Goal: Task Accomplishment & Management: Manage account settings

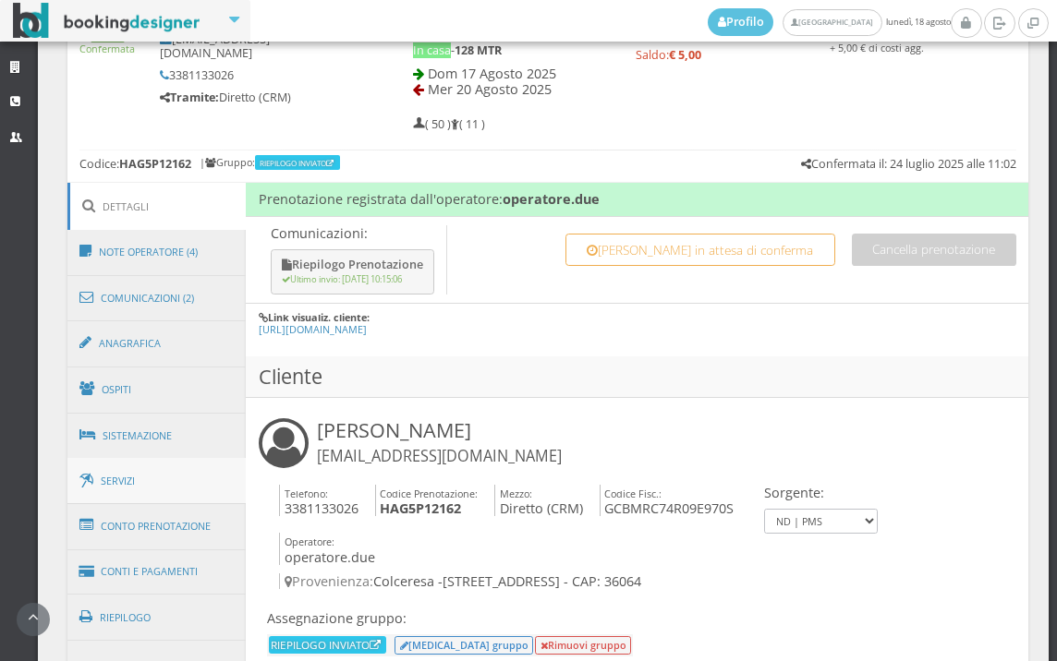
scroll to position [894, 0]
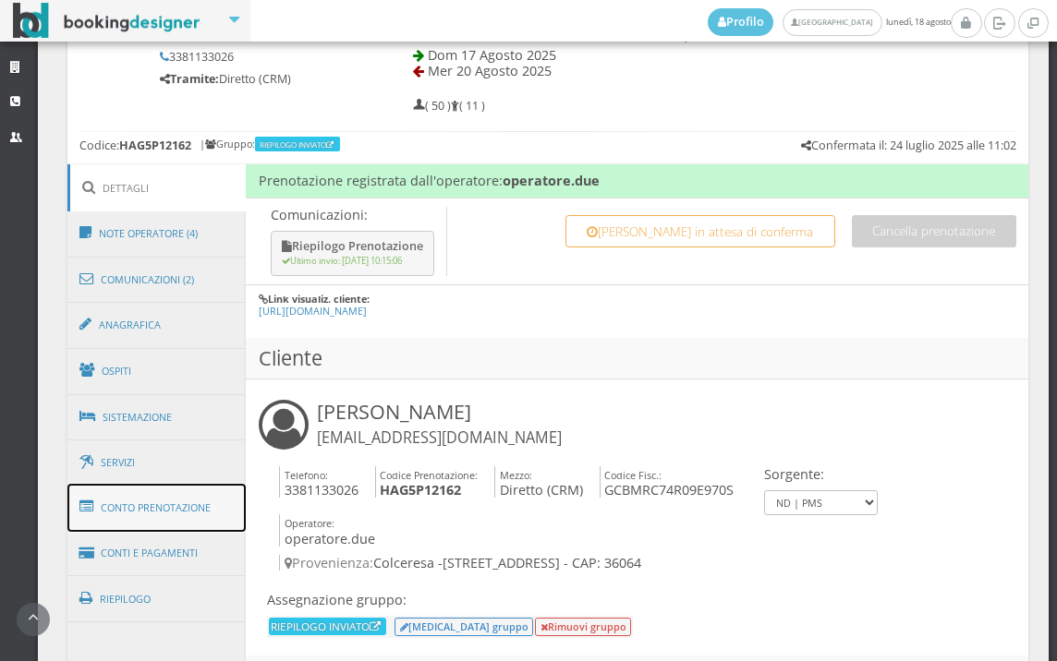
click at [170, 504] on link "Conto Prenotazione" at bounding box center [156, 508] width 179 height 48
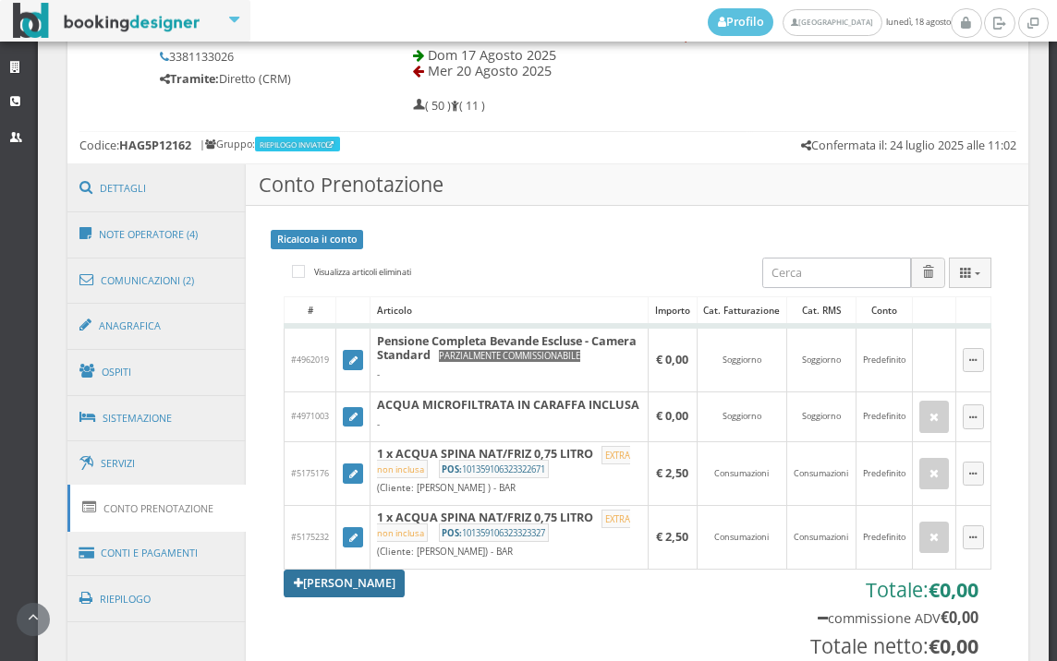
click at [345, 598] on link "[PERSON_NAME]" at bounding box center [345, 584] width 122 height 28
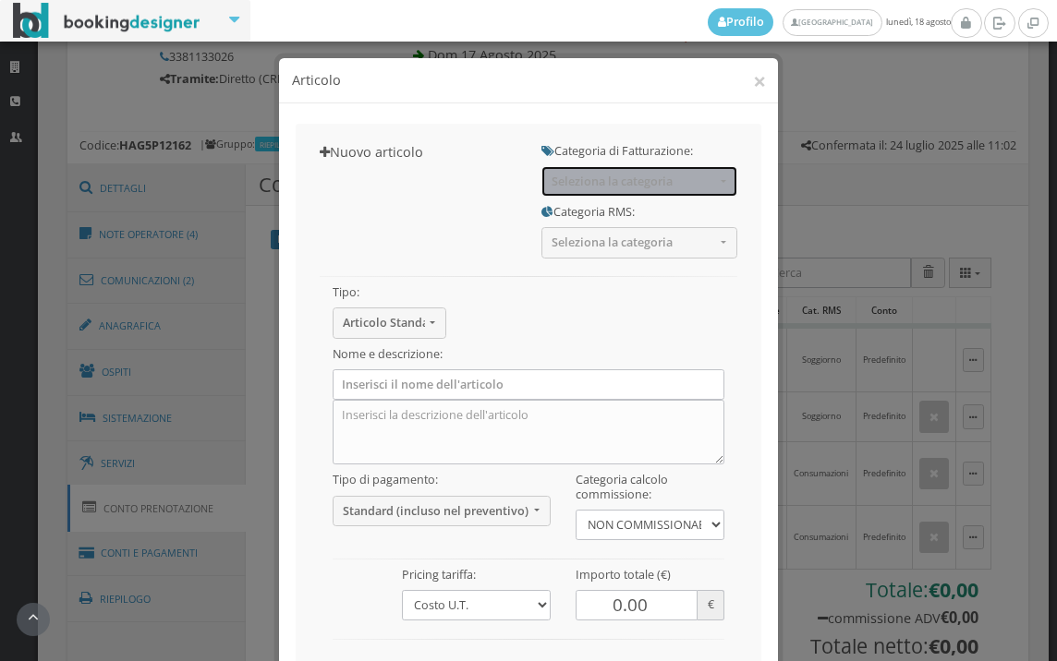
click at [596, 188] on span "Seleziona la categoria" at bounding box center [632, 182] width 163 height 14
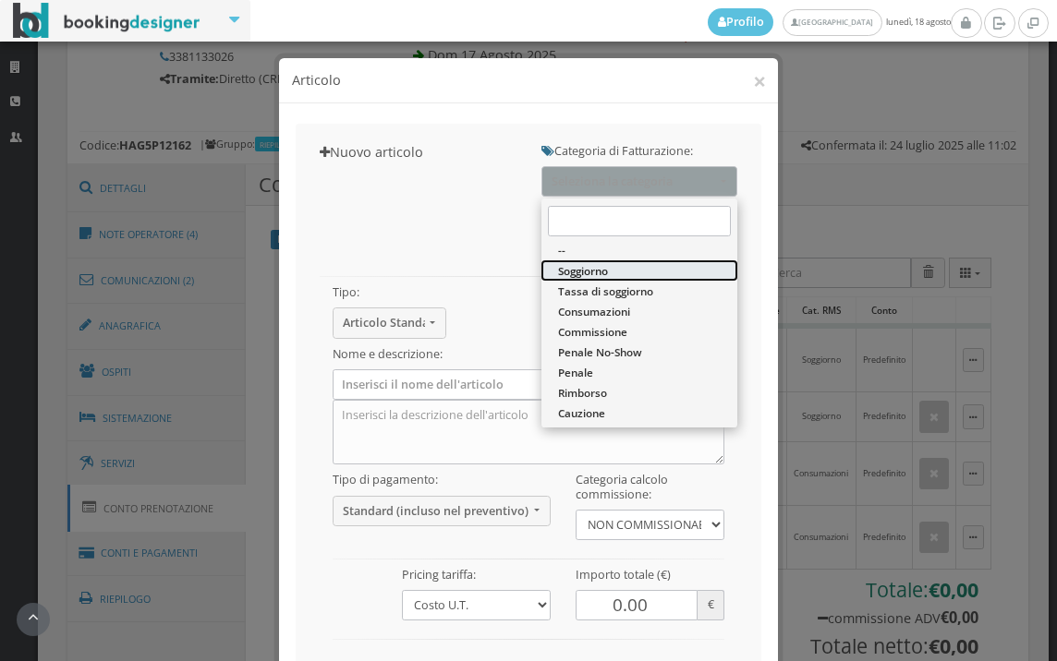
click at [593, 268] on span "Soggiorno" at bounding box center [583, 271] width 50 height 16
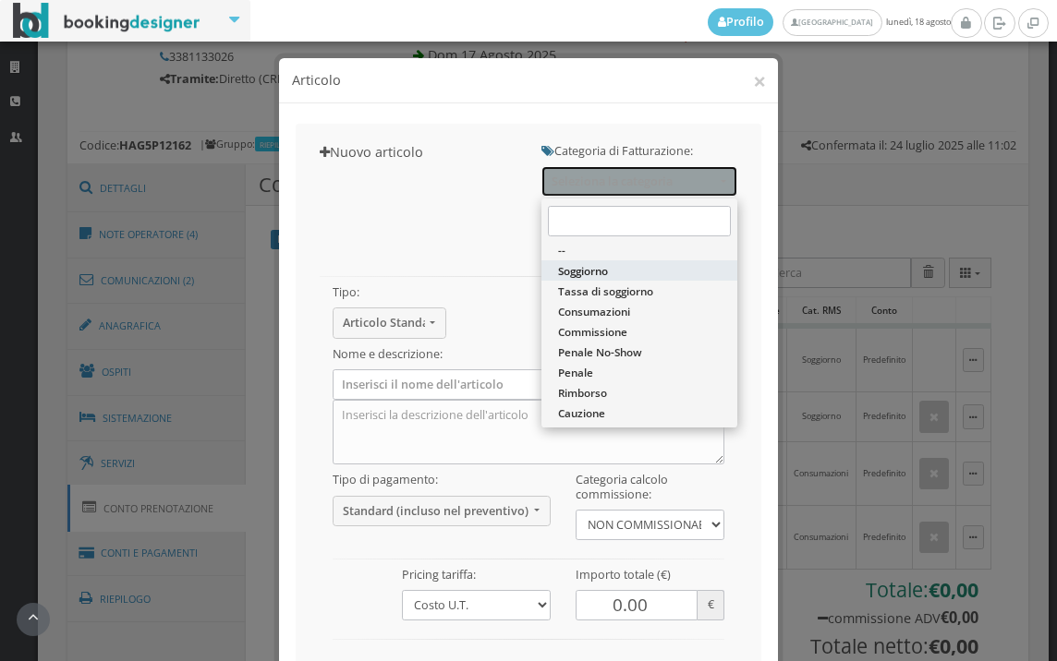
select select "1"
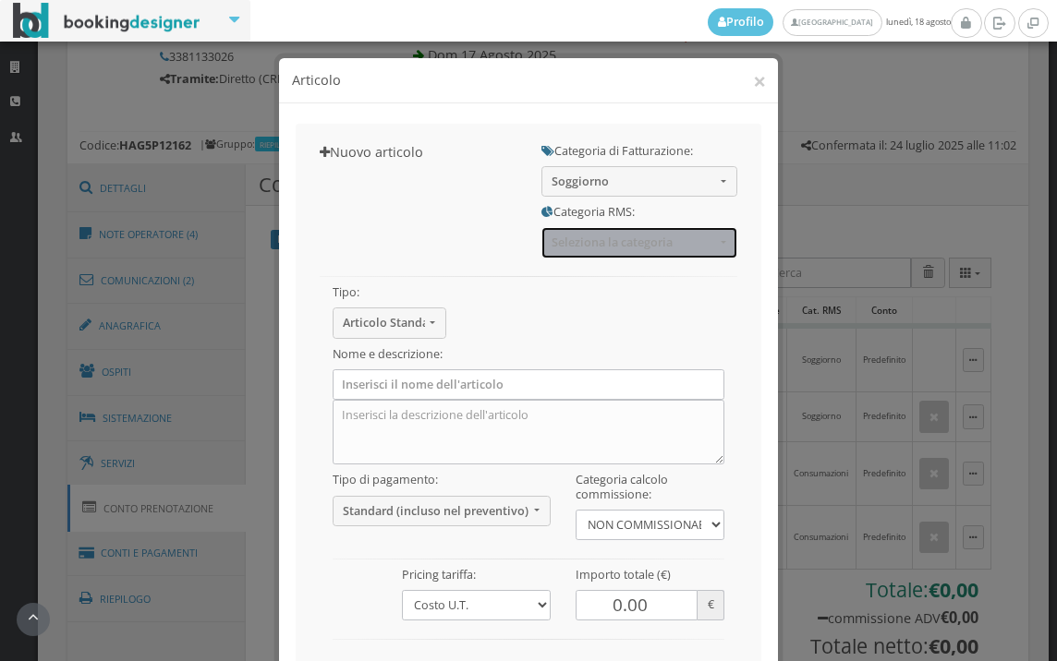
click at [598, 249] on span "Seleziona la categoria" at bounding box center [632, 243] width 163 height 14
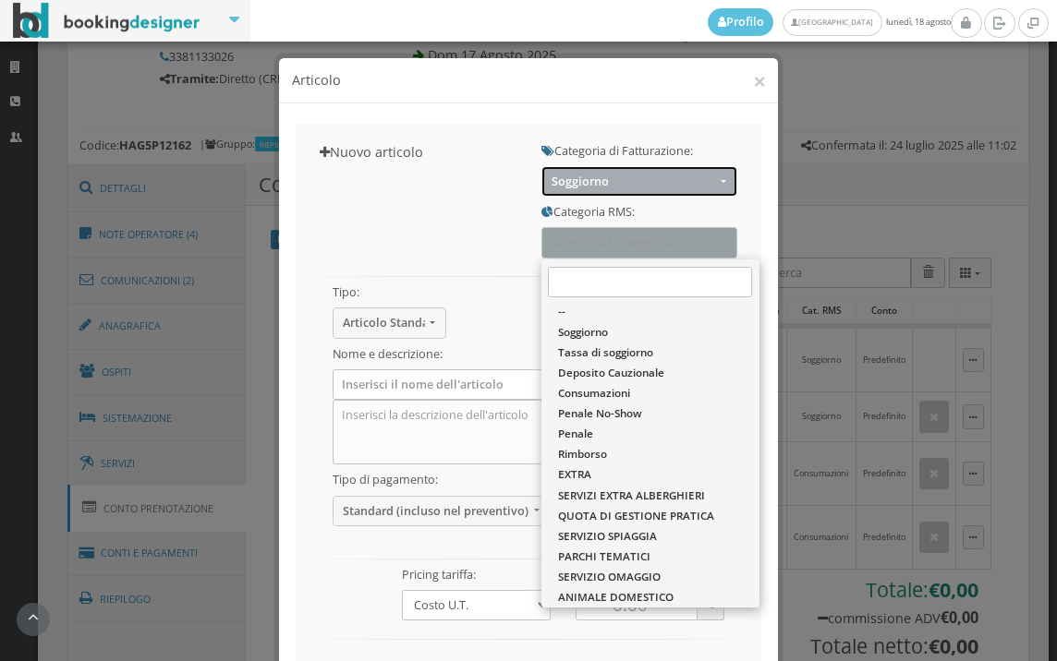
click at [610, 179] on span "Soggiorno" at bounding box center [632, 182] width 163 height 14
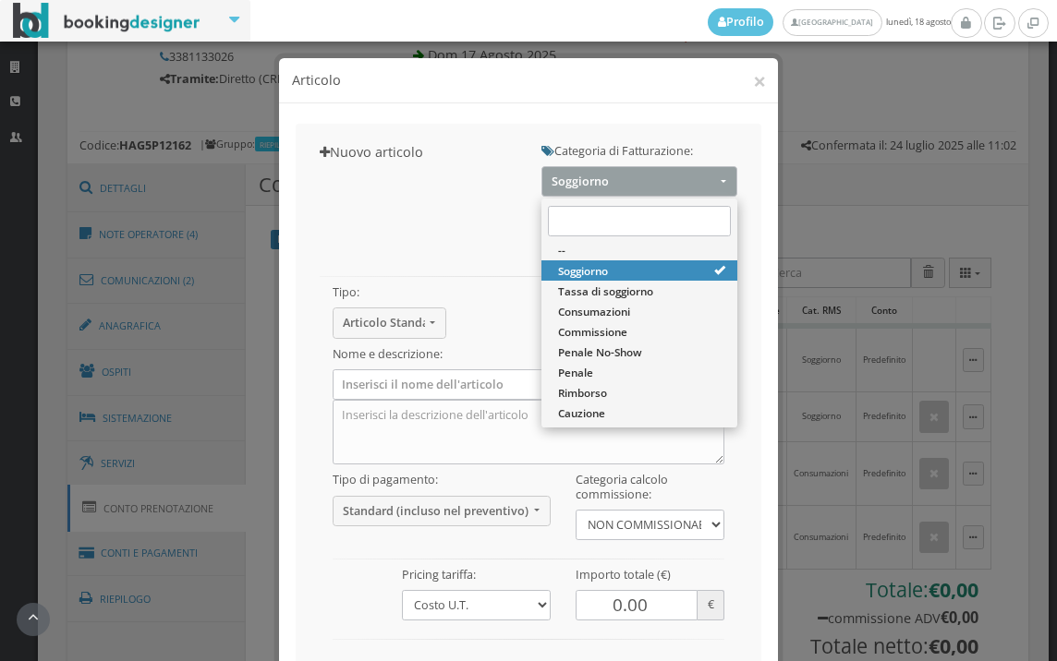
click at [460, 179] on div "Nuovo articolo Categoria di Fatturazione: Soggiorno -- Soggiorno Tassa di soggi…" at bounding box center [528, 461] width 465 height 675
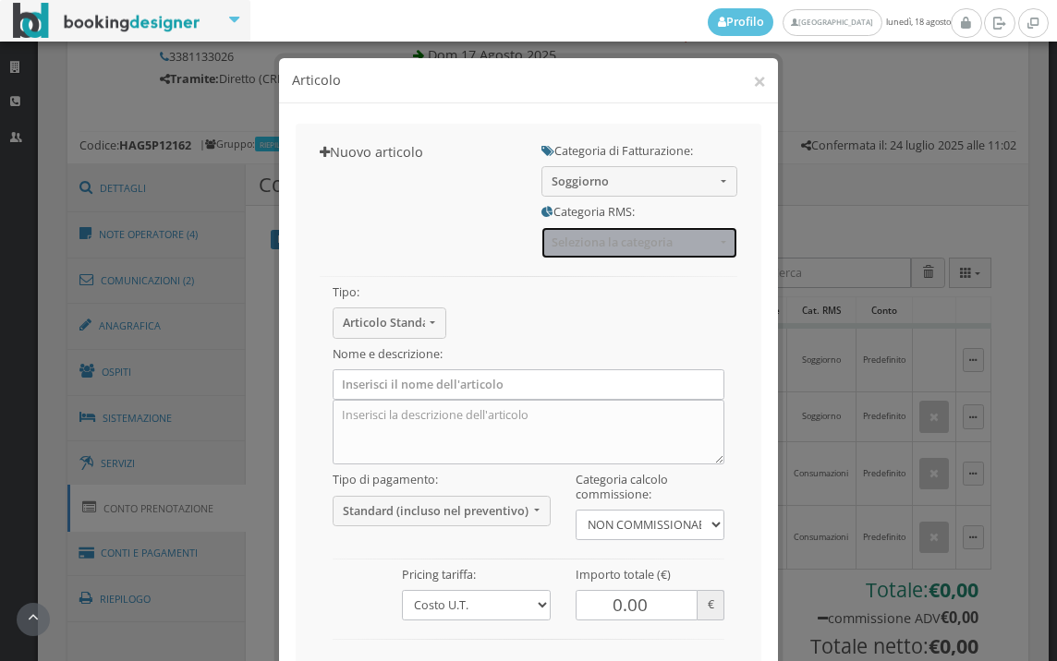
click at [680, 243] on span "Seleziona la categoria" at bounding box center [632, 243] width 163 height 14
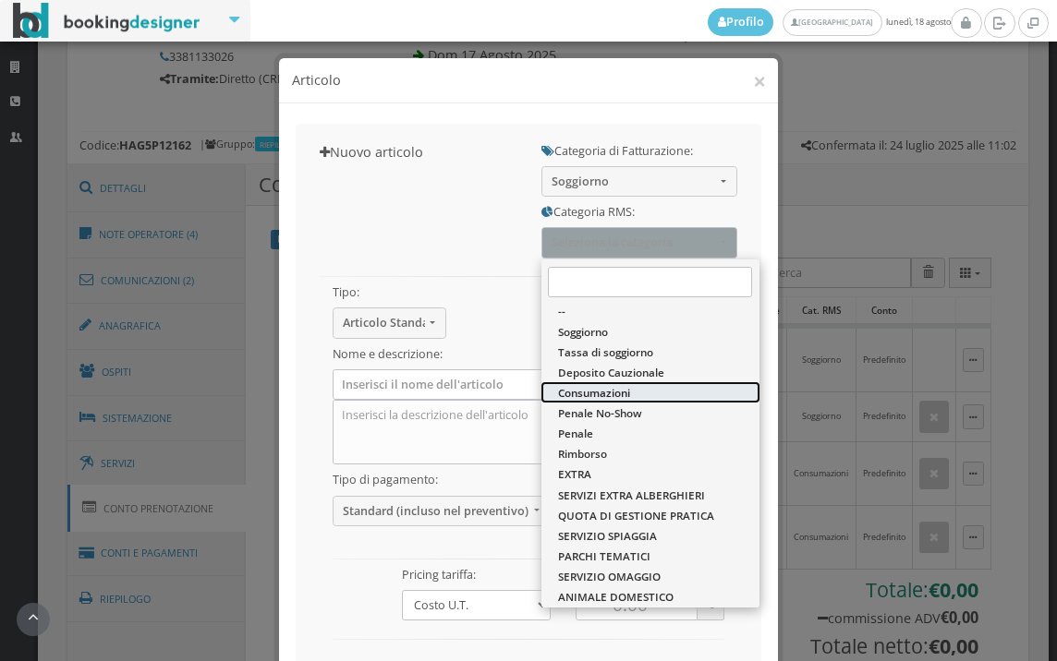
click at [622, 387] on span "Consumazioni" at bounding box center [594, 393] width 72 height 16
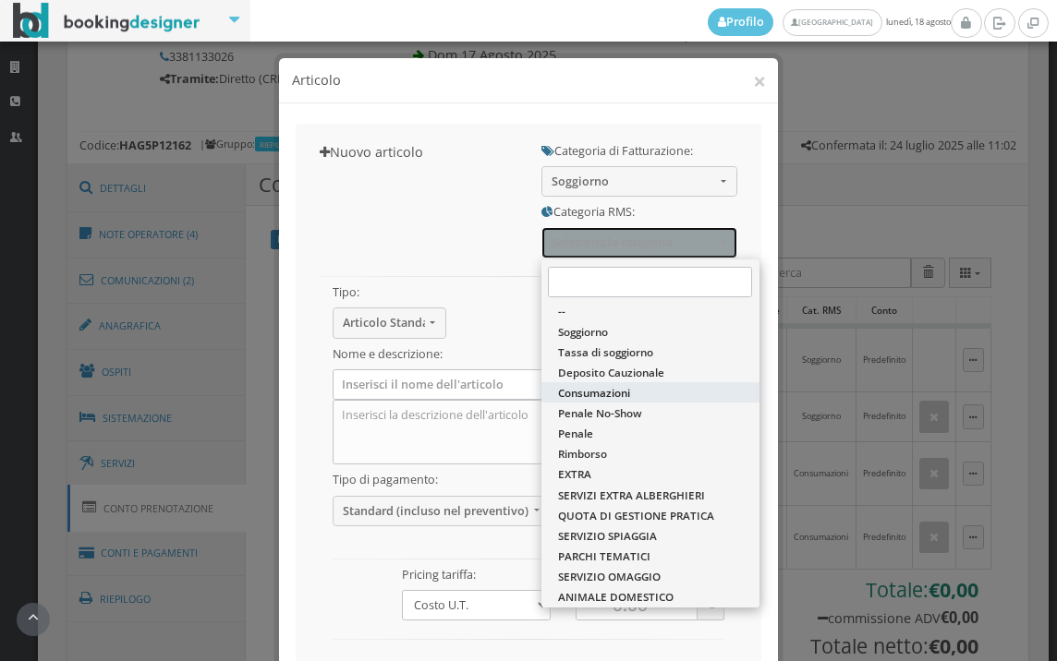
select select "36"
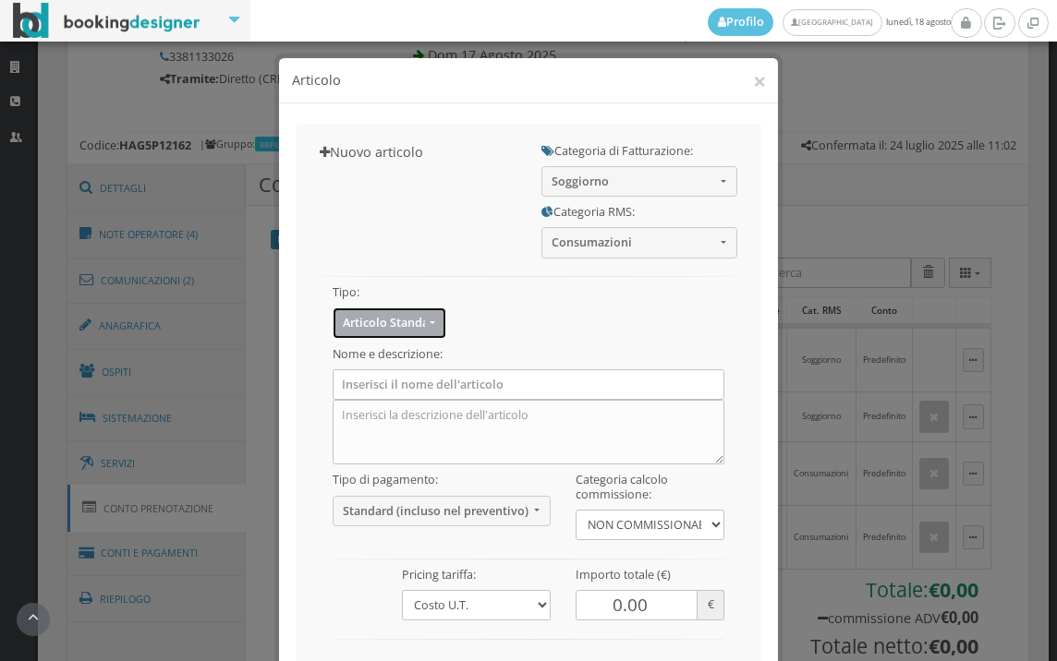
click at [417, 310] on button "Articolo Standard" at bounding box center [389, 323] width 115 height 30
click at [449, 285] on div "Tipo: Articolo Standard Articolo Standard Sconto Tassa Seleziona il tipo di art…" at bounding box center [389, 307] width 139 height 61
click at [383, 348] on h5 "Nome e descrizione:" at bounding box center [528, 354] width 393 height 14
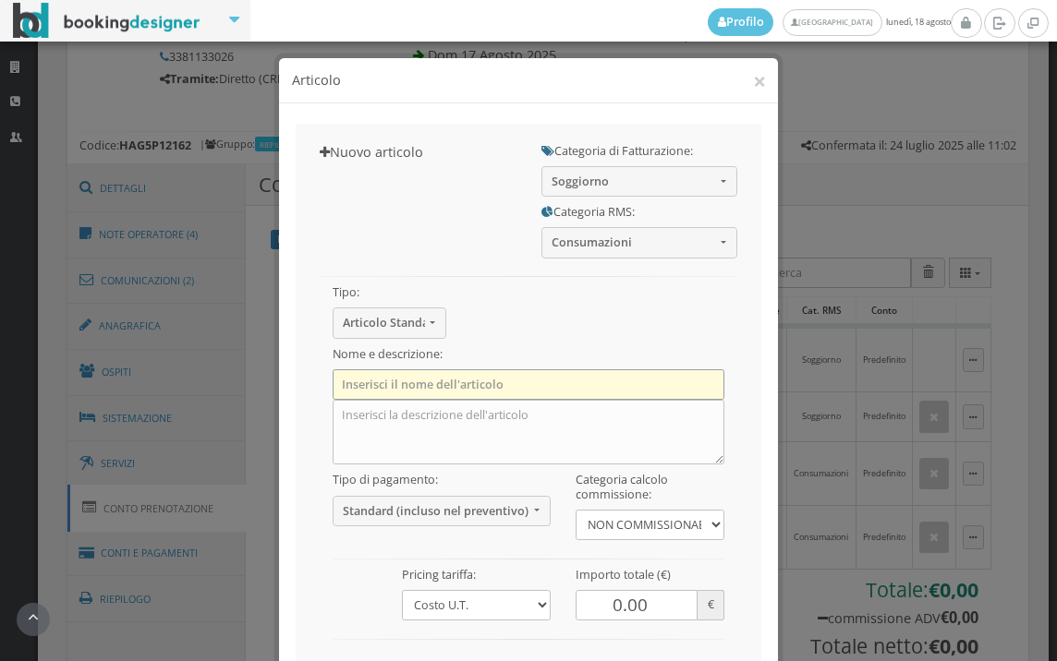
click at [380, 371] on input "text" at bounding box center [528, 384] width 393 height 30
type input "SPRITZ"
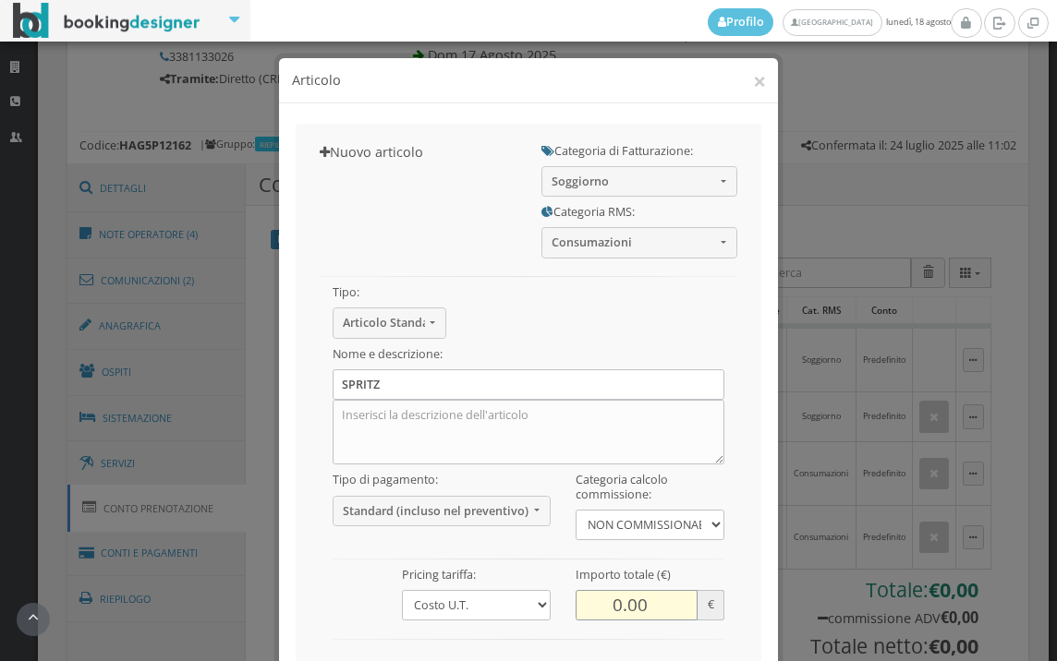
click at [618, 606] on input "0.00" at bounding box center [636, 605] width 122 height 30
type input "5.00"
click at [646, 357] on h5 "Nome e descrizione:" at bounding box center [528, 354] width 393 height 14
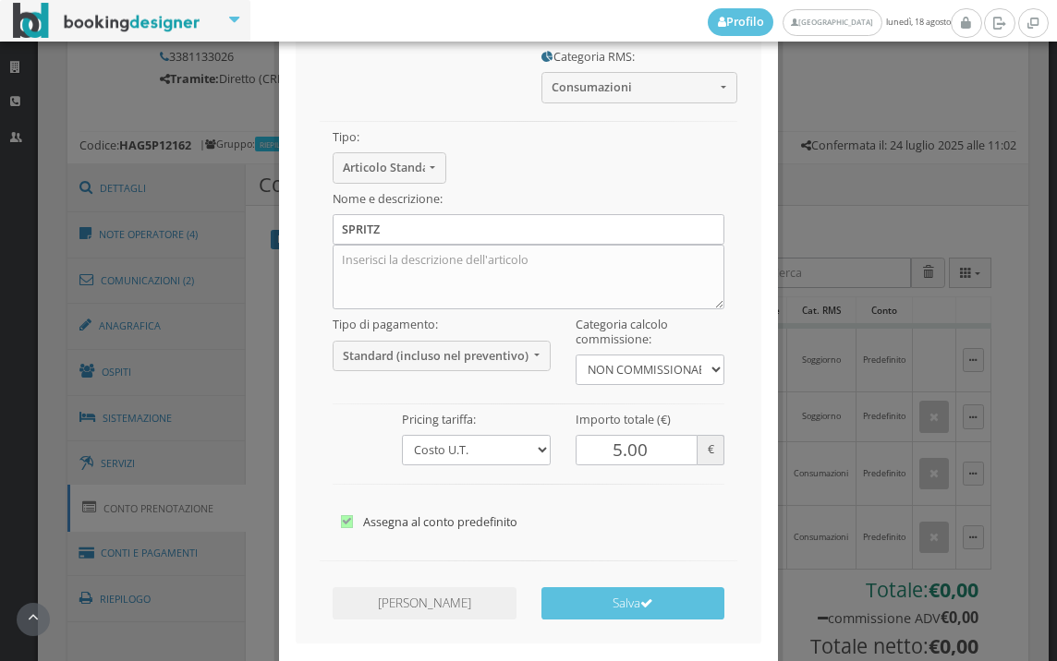
scroll to position [250, 0]
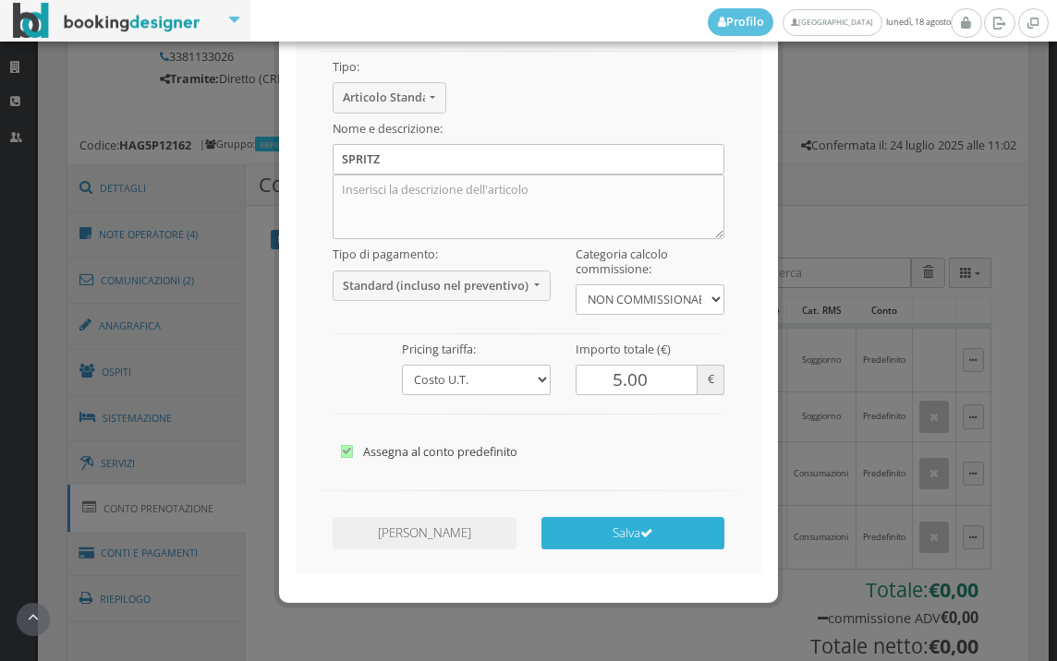
click at [630, 529] on button "Salva" at bounding box center [633, 533] width 184 height 32
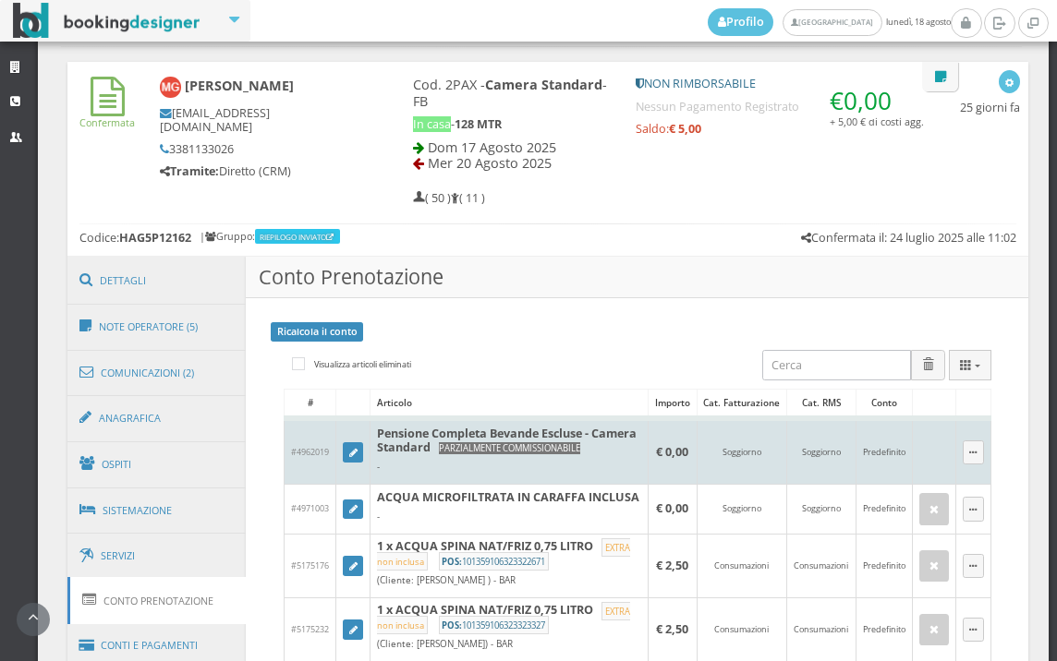
scroll to position [1100, 0]
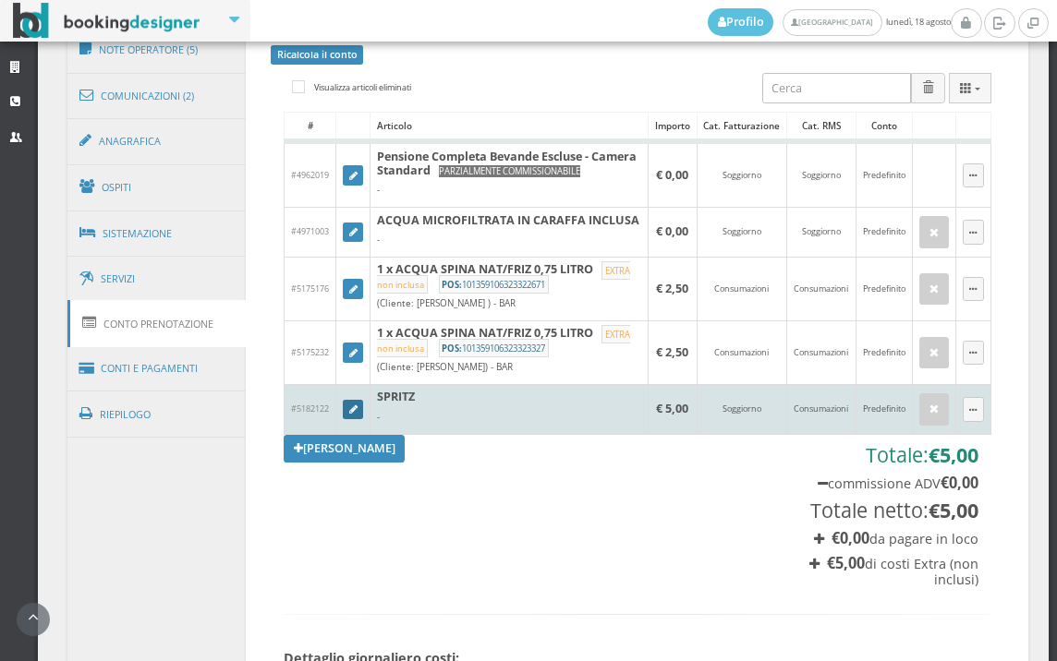
click at [353, 416] on icon at bounding box center [353, 410] width 8 height 10
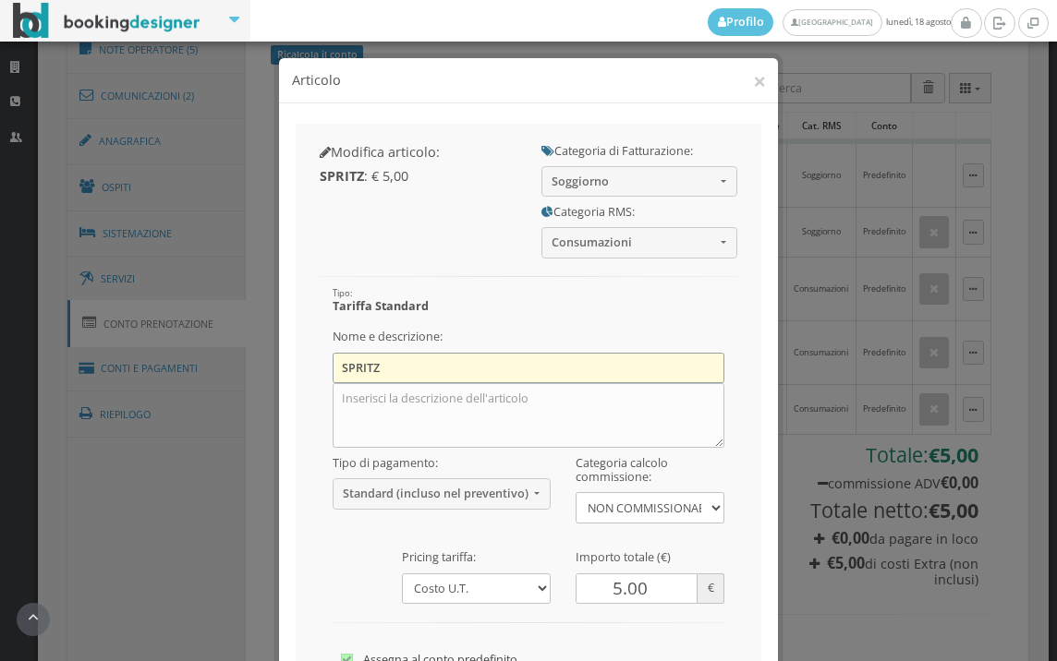
click at [513, 378] on input "SPRITZ" at bounding box center [528, 368] width 393 height 30
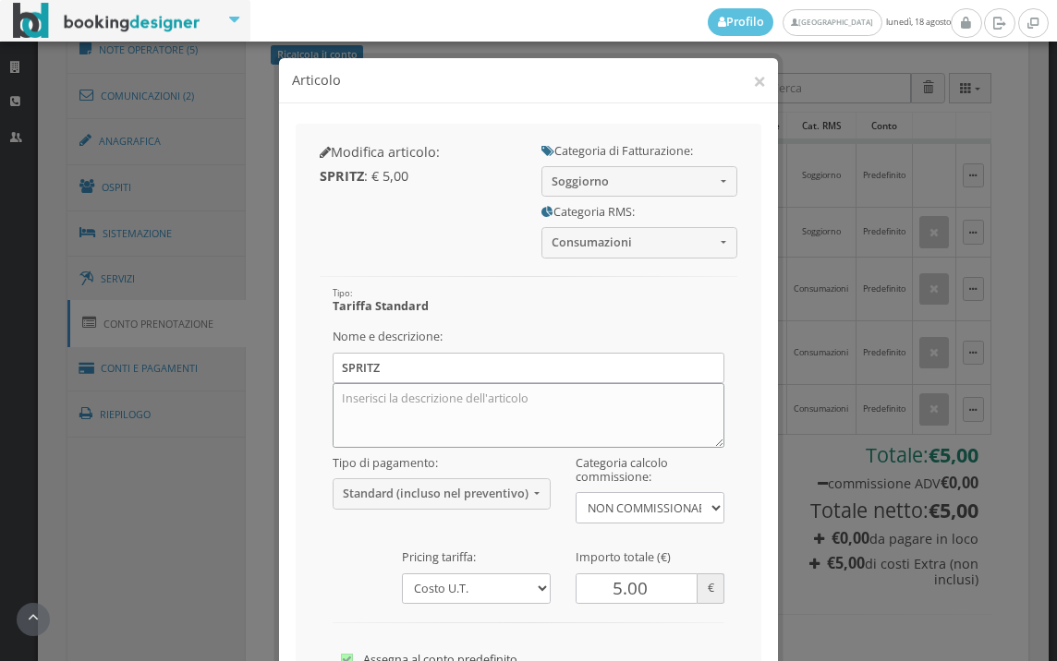
click at [514, 415] on textarea at bounding box center [528, 415] width 393 height 65
click at [281, 505] on div "Modifica articolo: SPRITZ : € 5,00 Categoria di Fatturazione: Soggiorno -- Sogg…" at bounding box center [528, 457] width 499 height 708
click at [380, 492] on span "Standard (incluso nel preventivo)" at bounding box center [436, 494] width 186 height 14
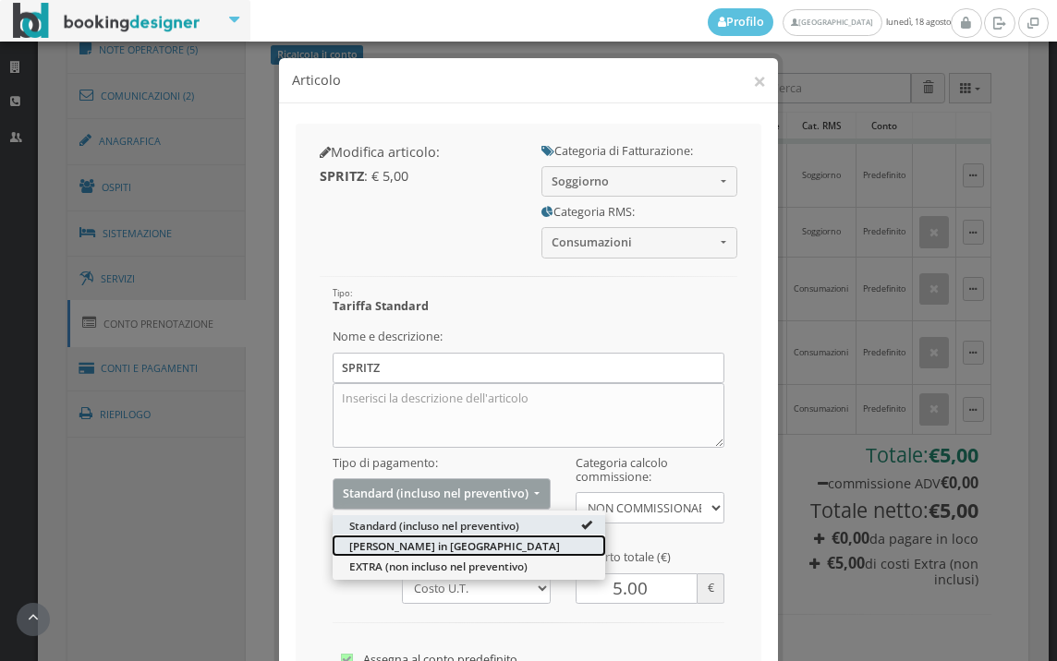
click at [388, 538] on span "[PERSON_NAME] in [GEOGRAPHIC_DATA]" at bounding box center [454, 546] width 211 height 16
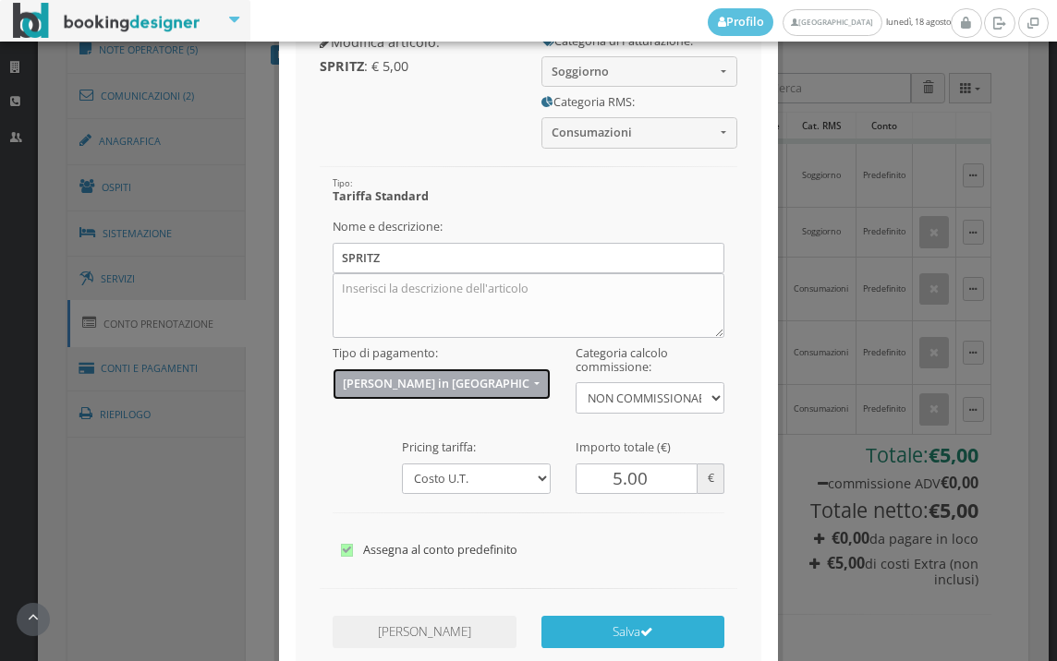
scroll to position [232, 0]
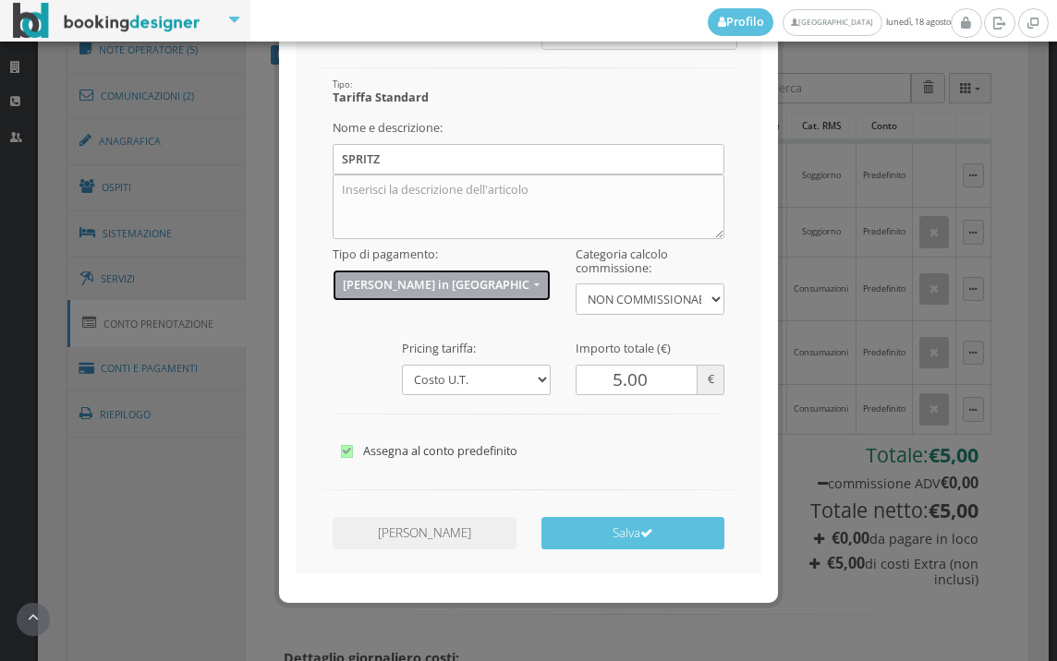
click at [442, 285] on span "[PERSON_NAME] in [GEOGRAPHIC_DATA]" at bounding box center [436, 285] width 186 height 14
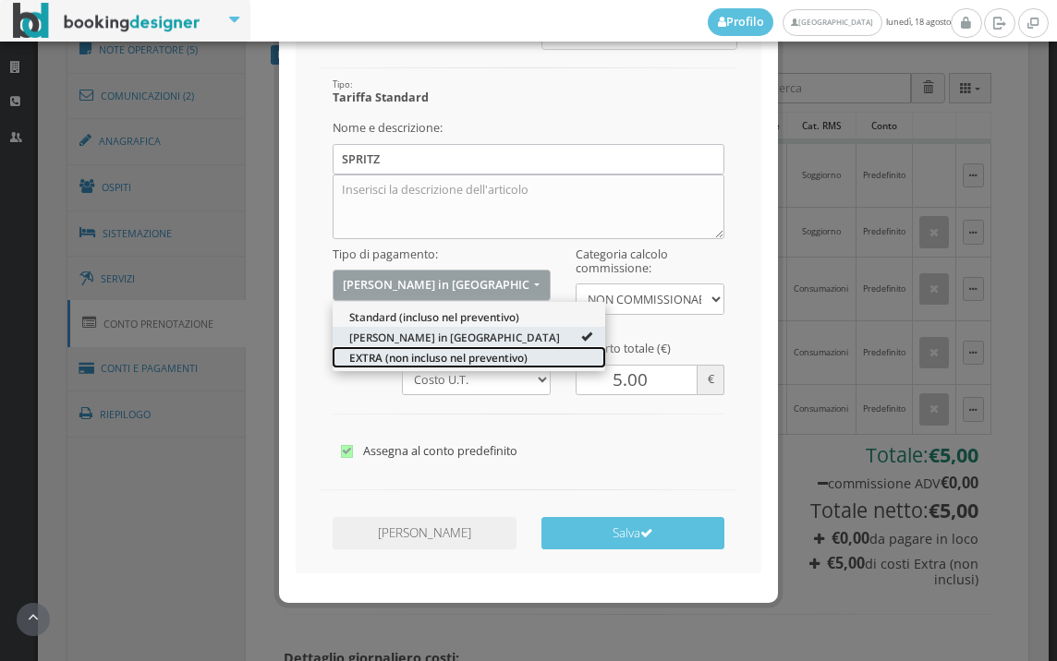
click at [441, 360] on span "EXTRA (non incluso nel preventivo)" at bounding box center [438, 358] width 178 height 16
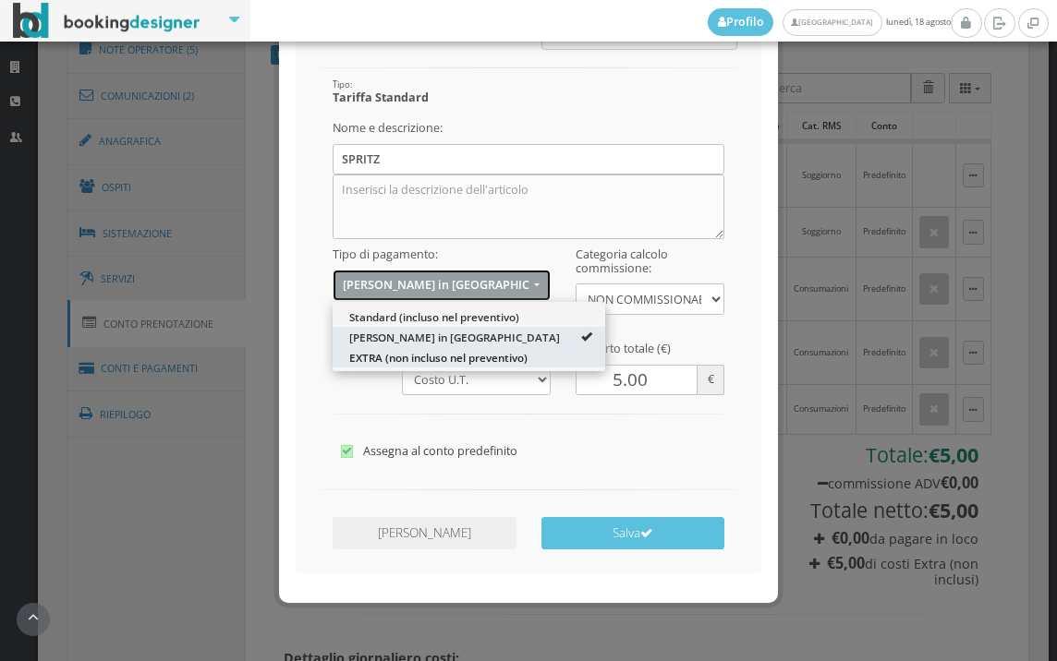
select select "2"
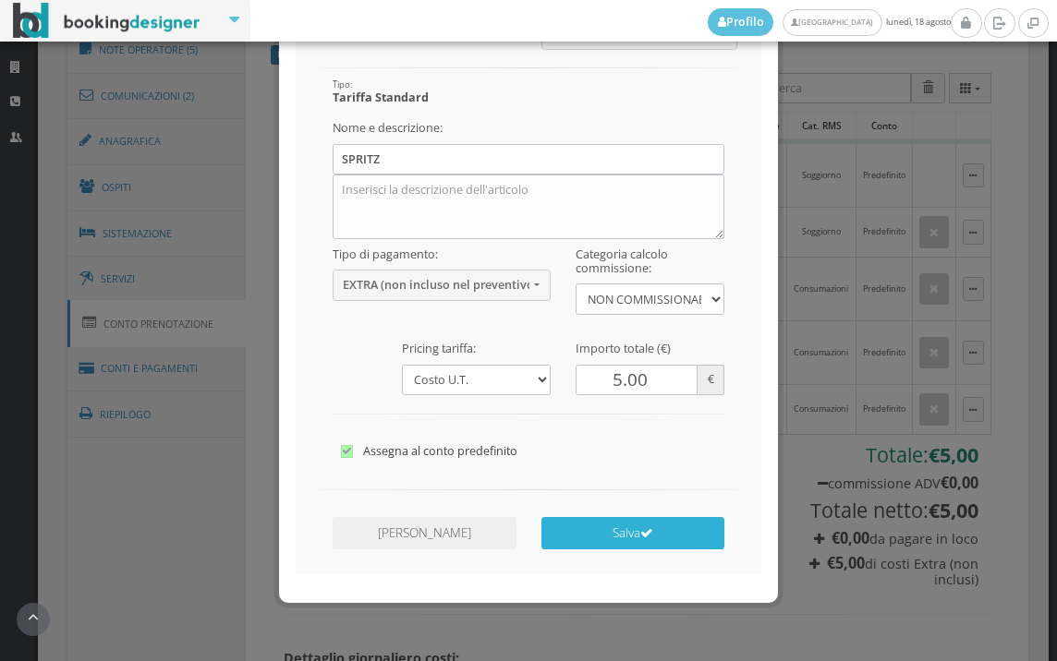
click at [578, 518] on button "Salva" at bounding box center [633, 533] width 184 height 32
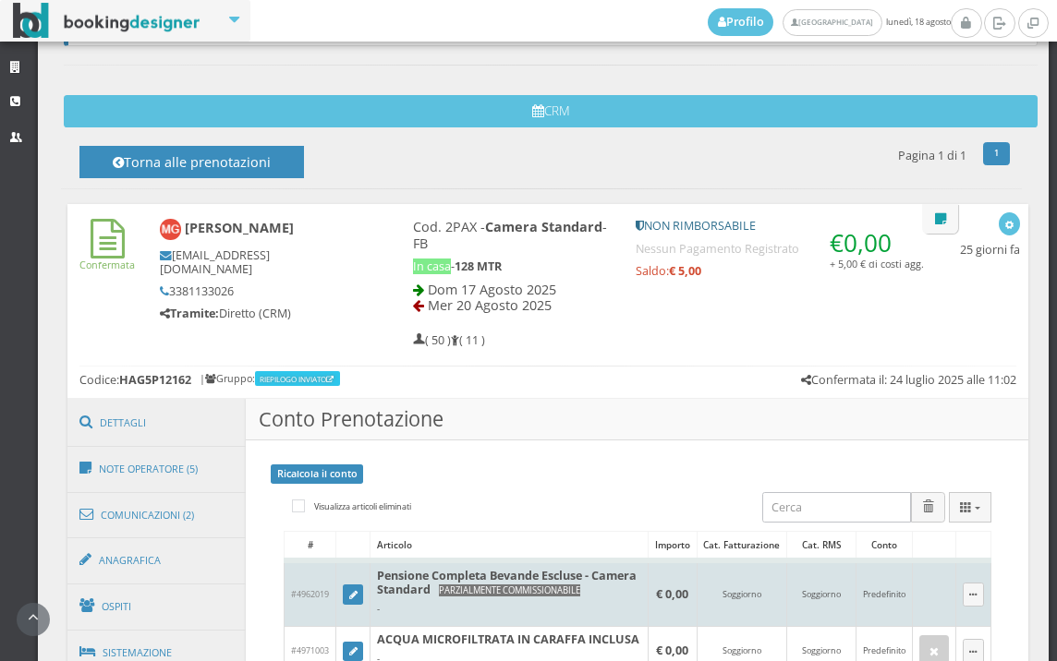
scroll to position [586, 0]
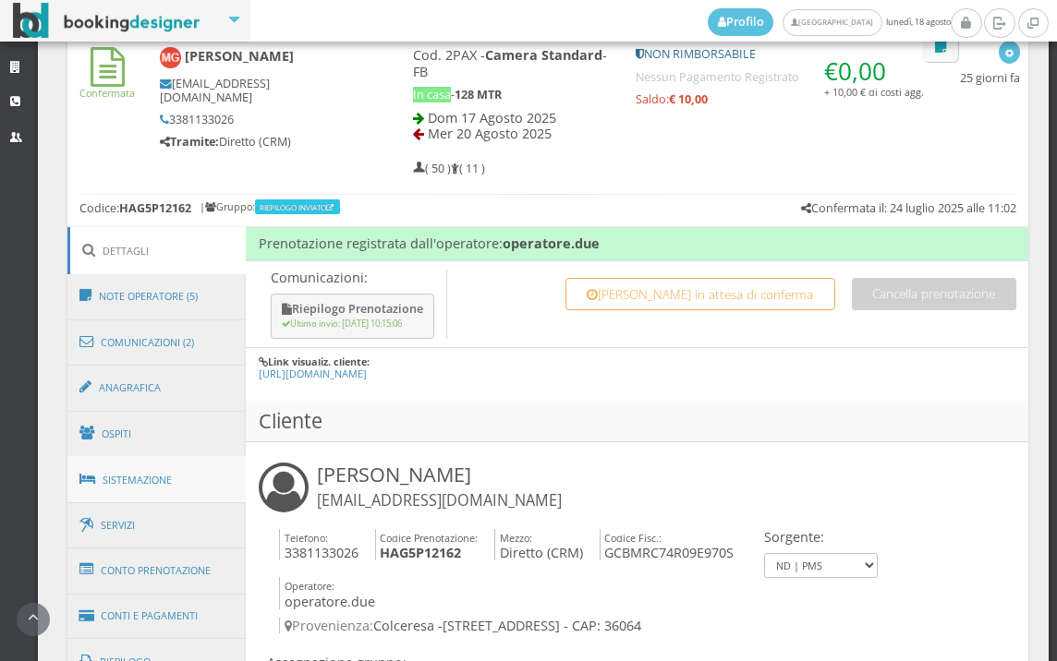
scroll to position [820, 0]
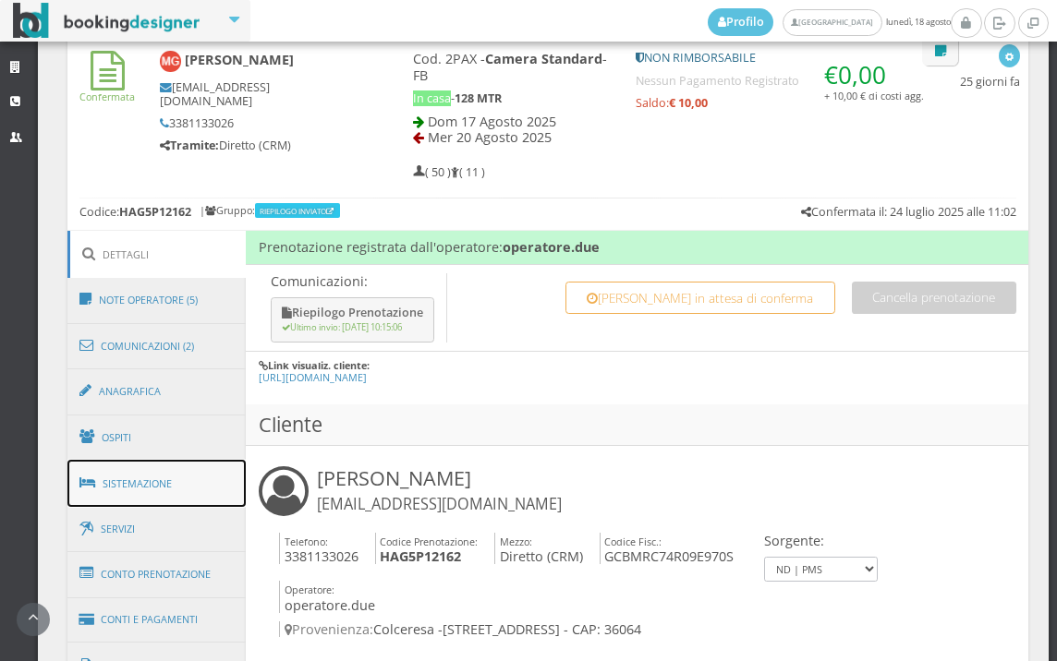
click at [97, 468] on span at bounding box center [90, 483] width 22 height 30
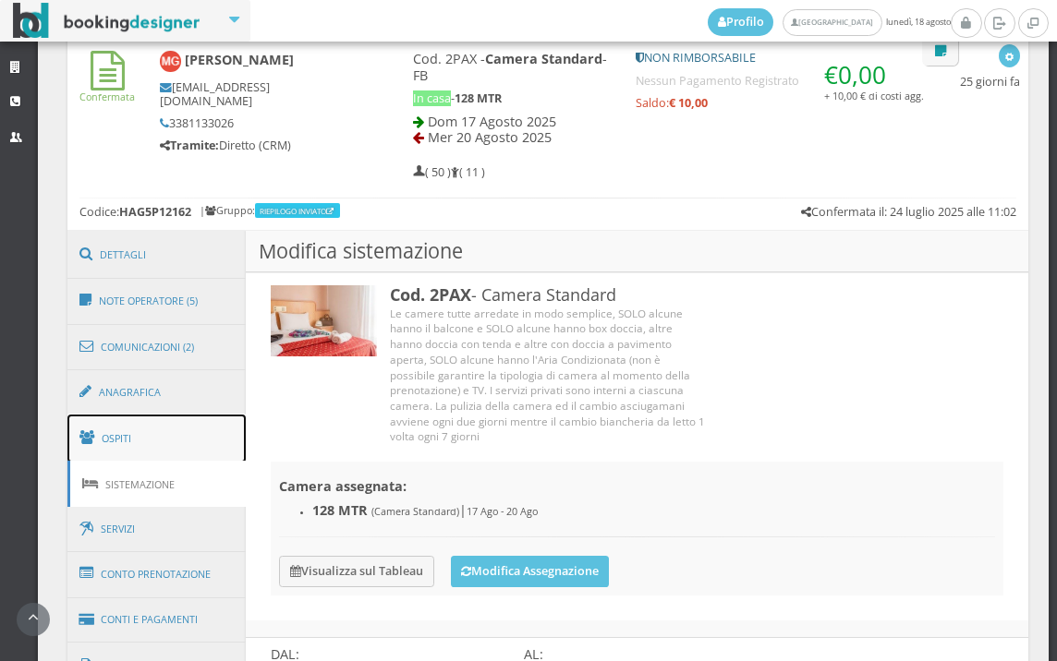
click at [101, 451] on span at bounding box center [89, 438] width 21 height 30
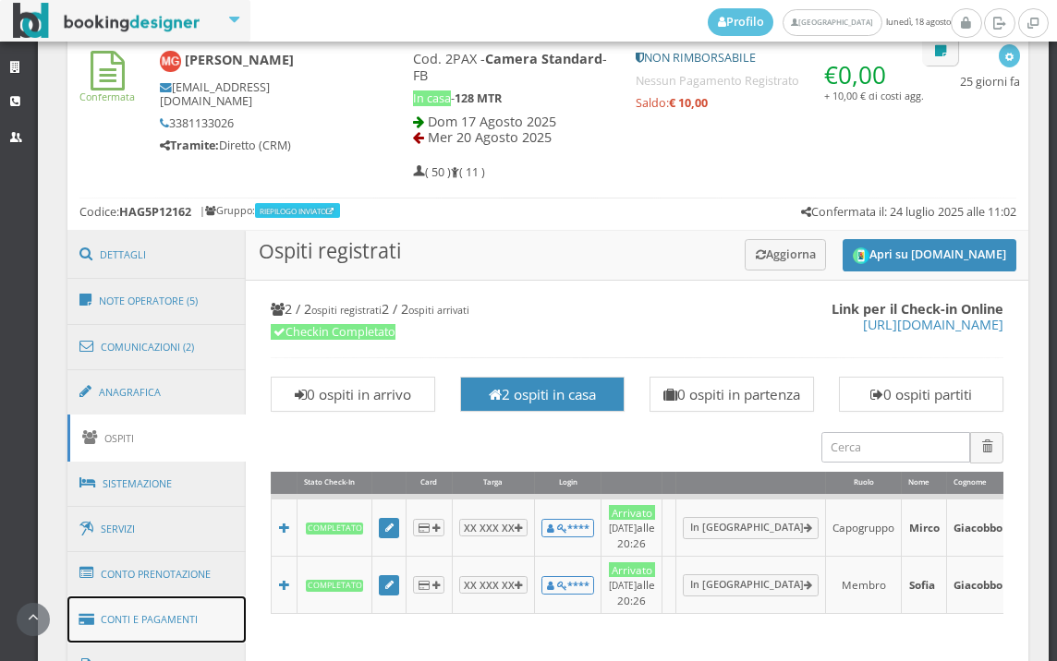
click at [136, 614] on link "Conti e Pagamenti" at bounding box center [156, 620] width 179 height 47
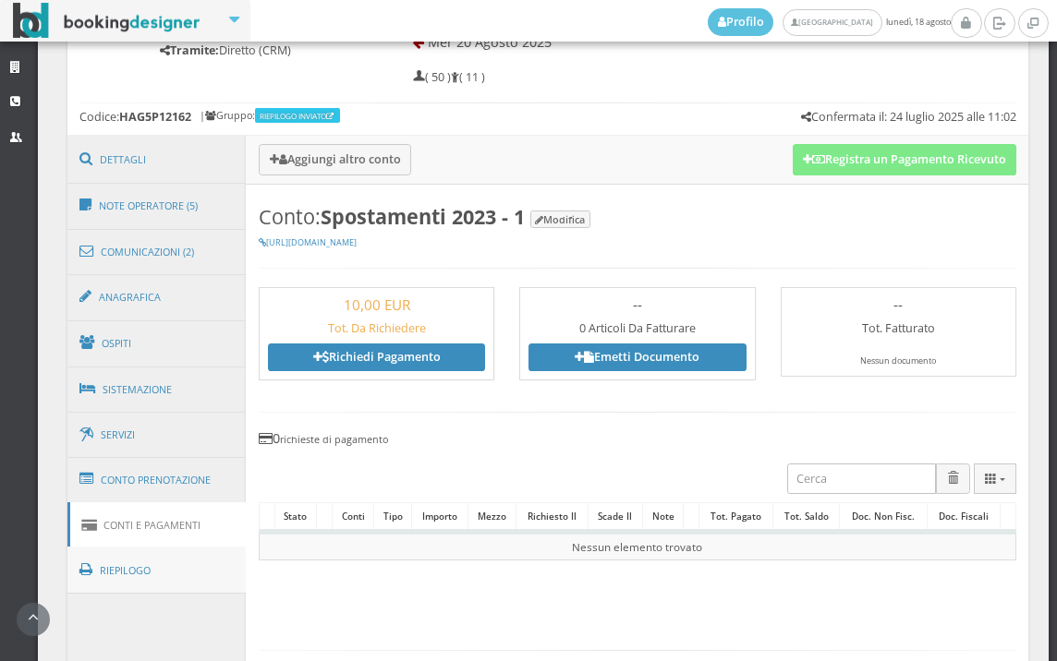
scroll to position [927, 0]
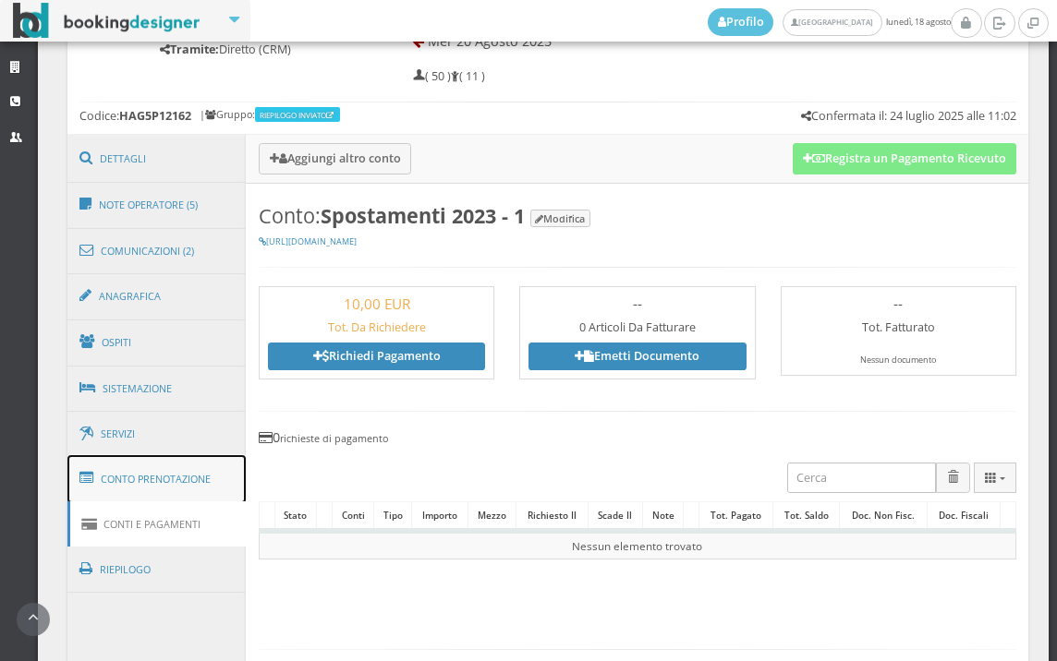
click at [177, 490] on link "Conto Prenotazione" at bounding box center [156, 479] width 179 height 48
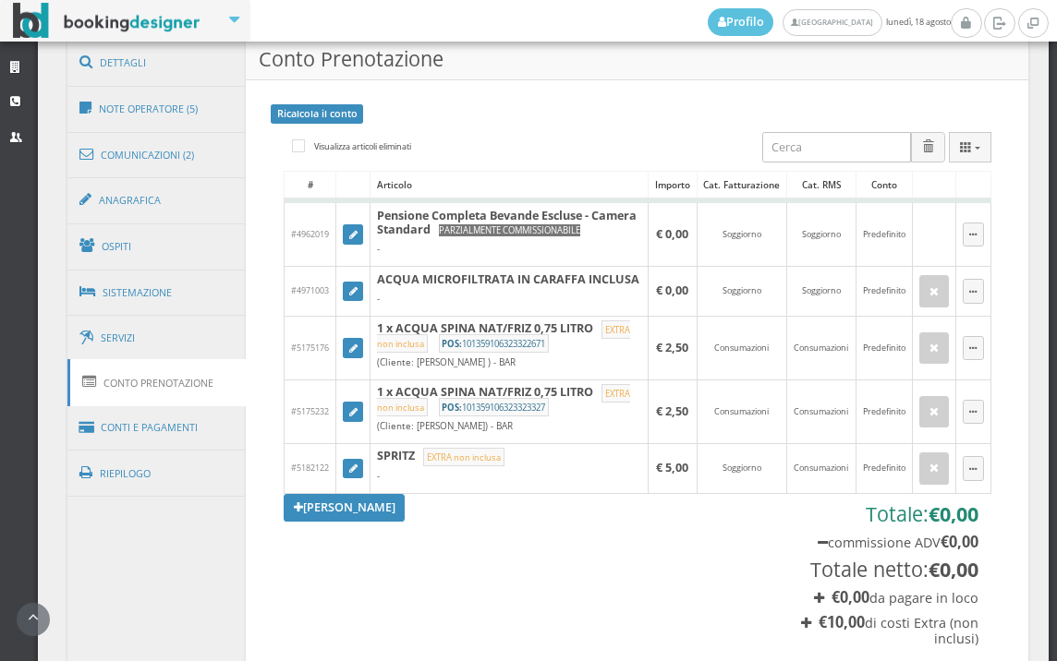
scroll to position [1235, 0]
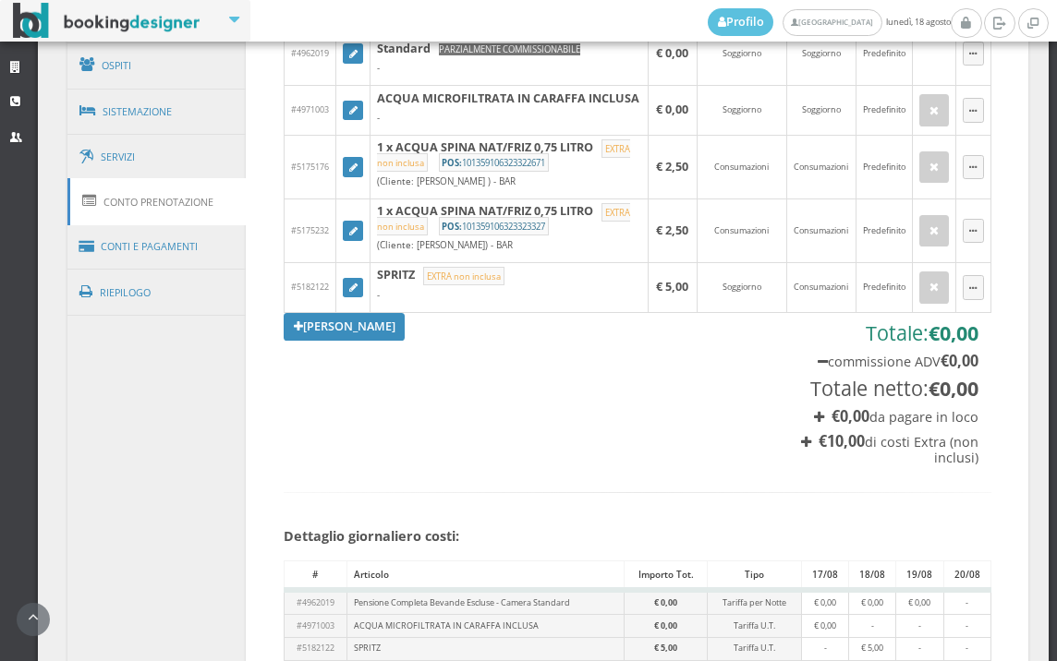
click at [58, 228] on div "Segna come "Non visualizzata" Segna come "Visualizzata" Visualizza Visualizza s…" at bounding box center [541, 507] width 986 height 1702
click at [79, 238] on link "Conti e Pagamenti" at bounding box center [156, 247] width 179 height 47
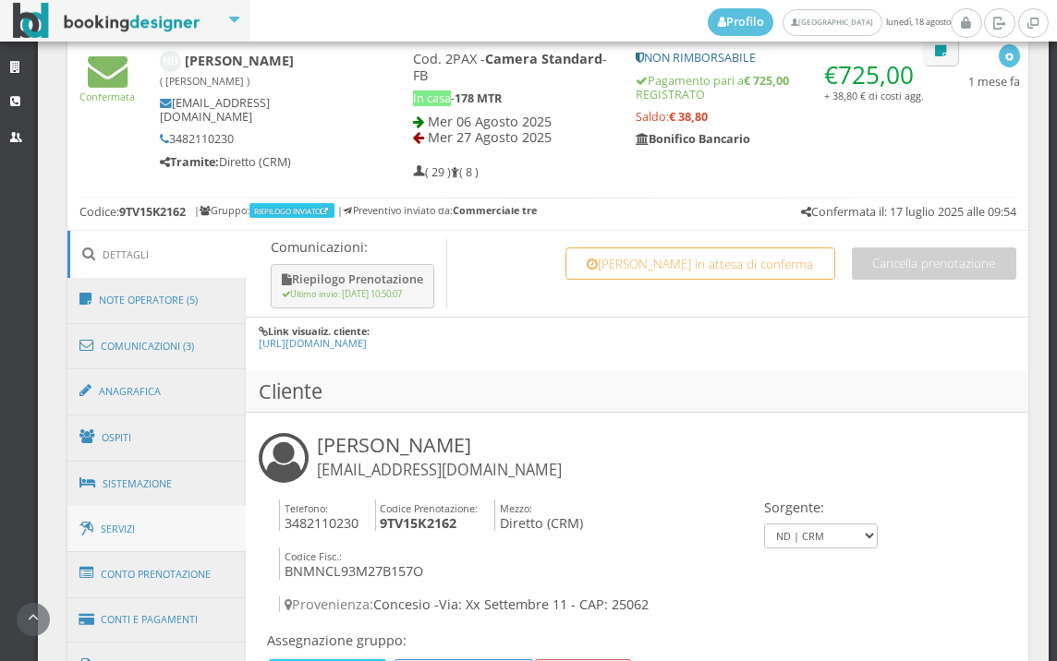
scroll to position [924, 0]
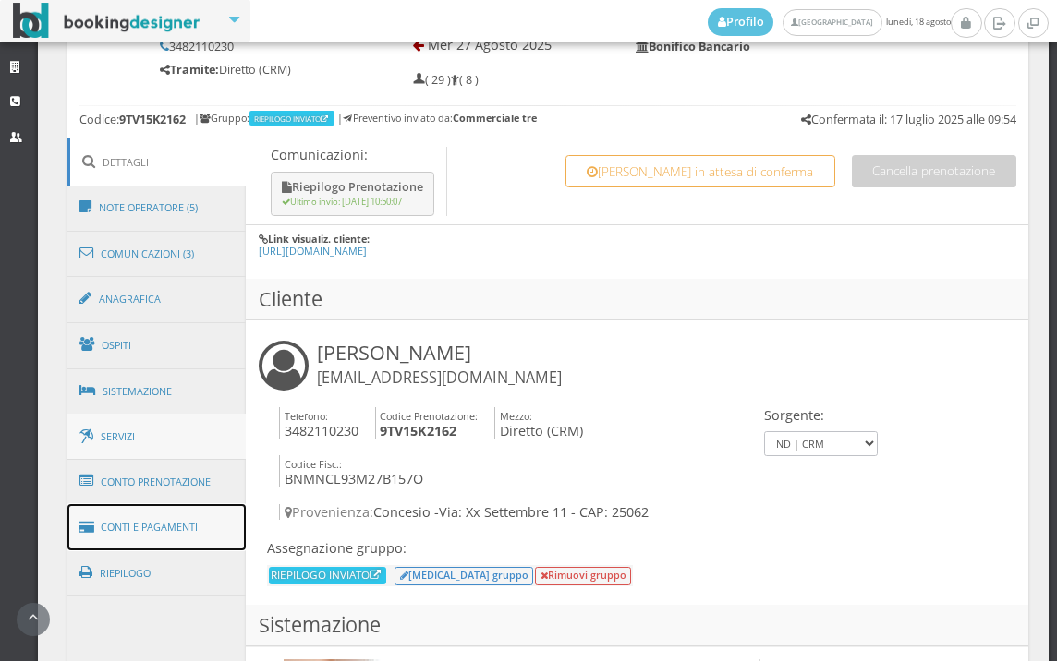
click at [147, 510] on link "Conti e Pagamenti" at bounding box center [156, 527] width 179 height 47
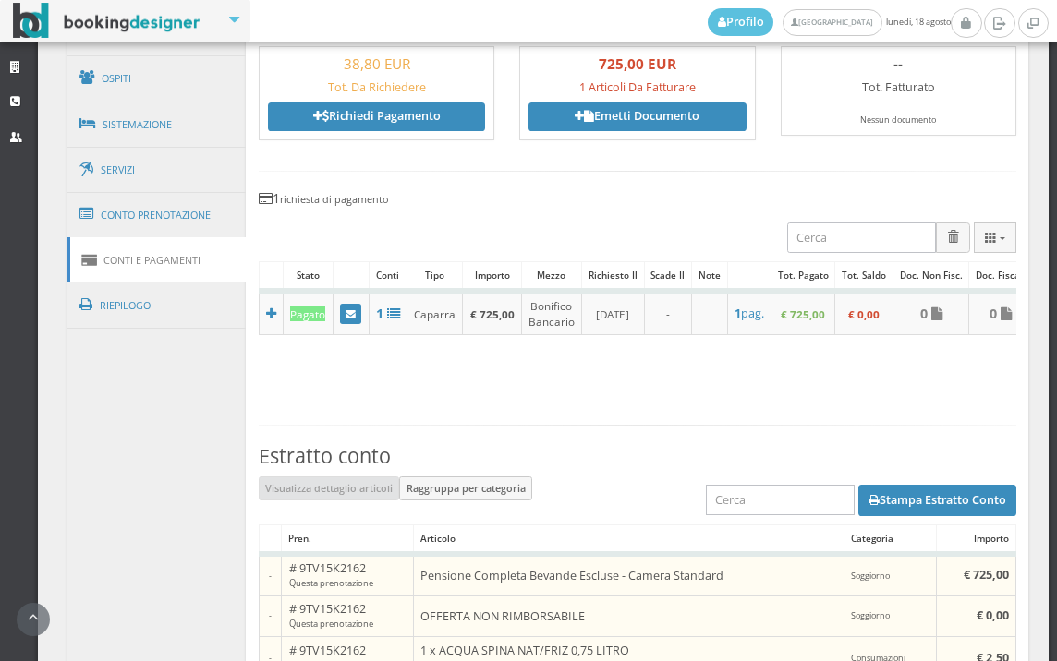
scroll to position [1026, 0]
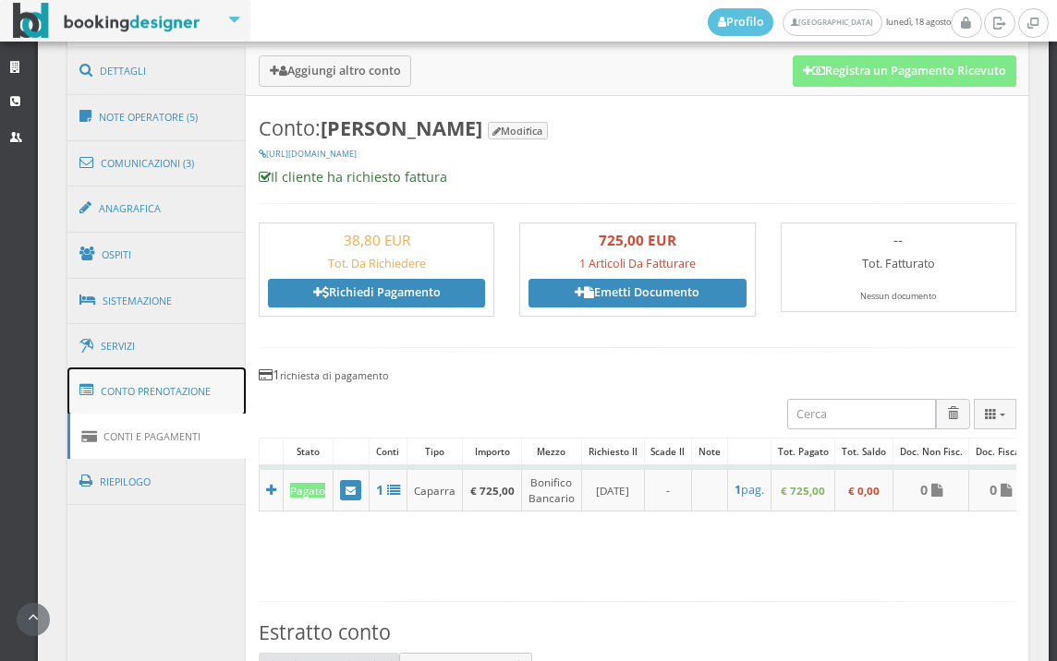
click at [172, 387] on link "Conto Prenotazione" at bounding box center [156, 392] width 179 height 48
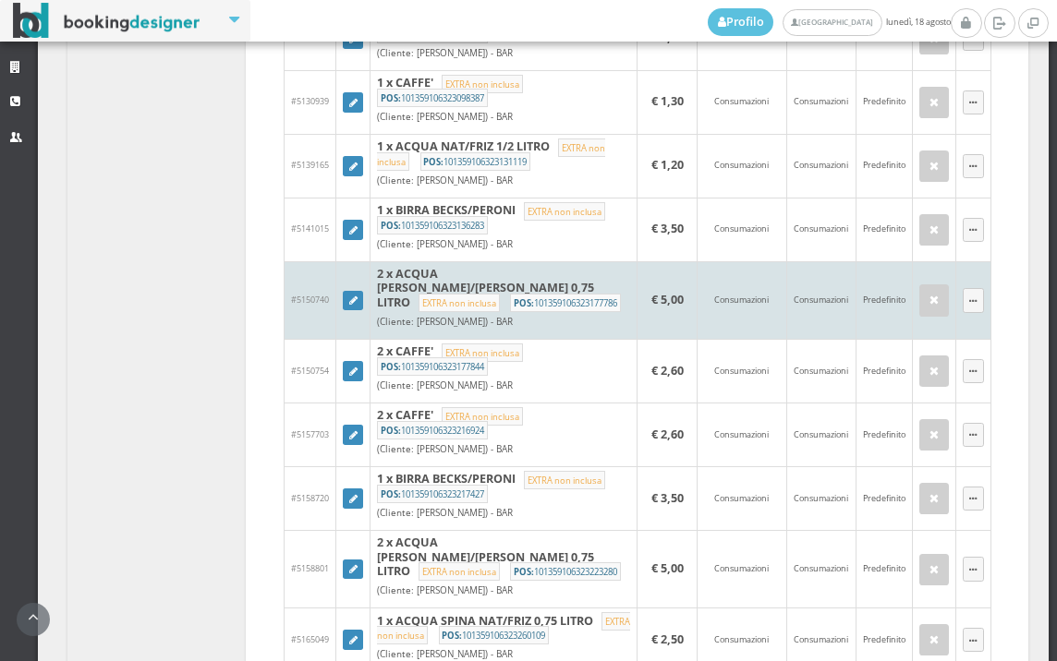
scroll to position [1847, 0]
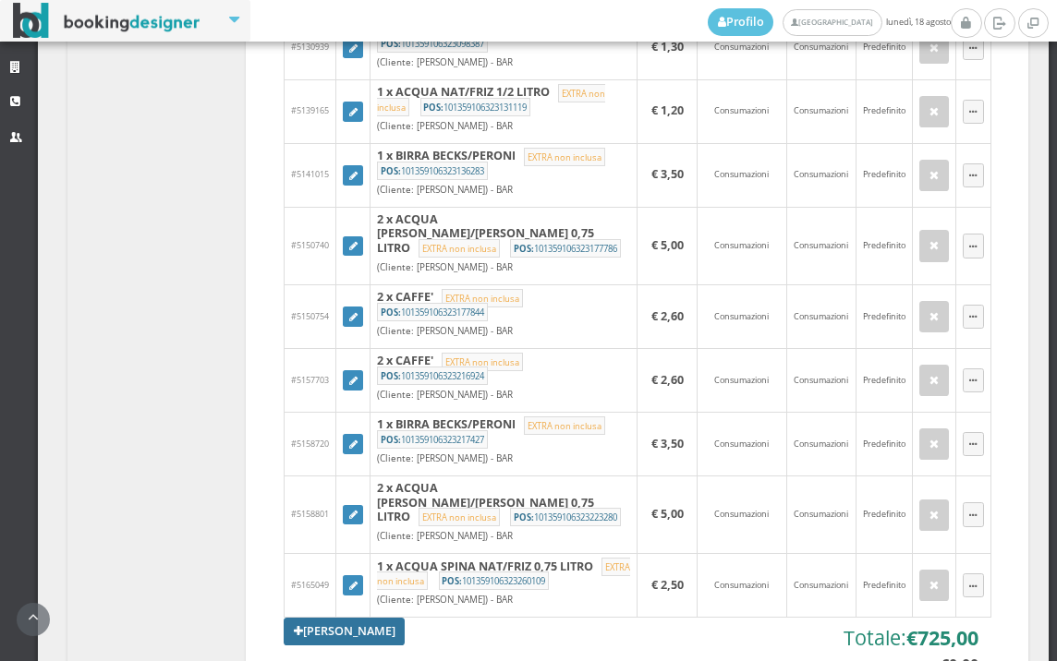
click at [380, 621] on link "[PERSON_NAME]" at bounding box center [345, 632] width 122 height 28
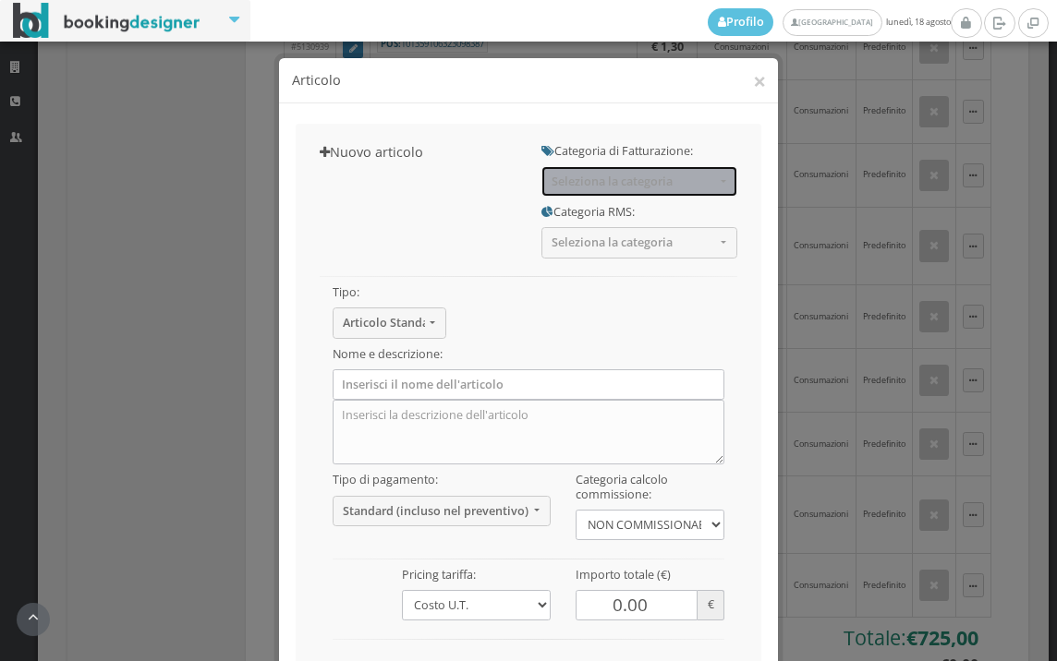
click at [575, 176] on span "Seleziona la categoria" at bounding box center [632, 182] width 163 height 14
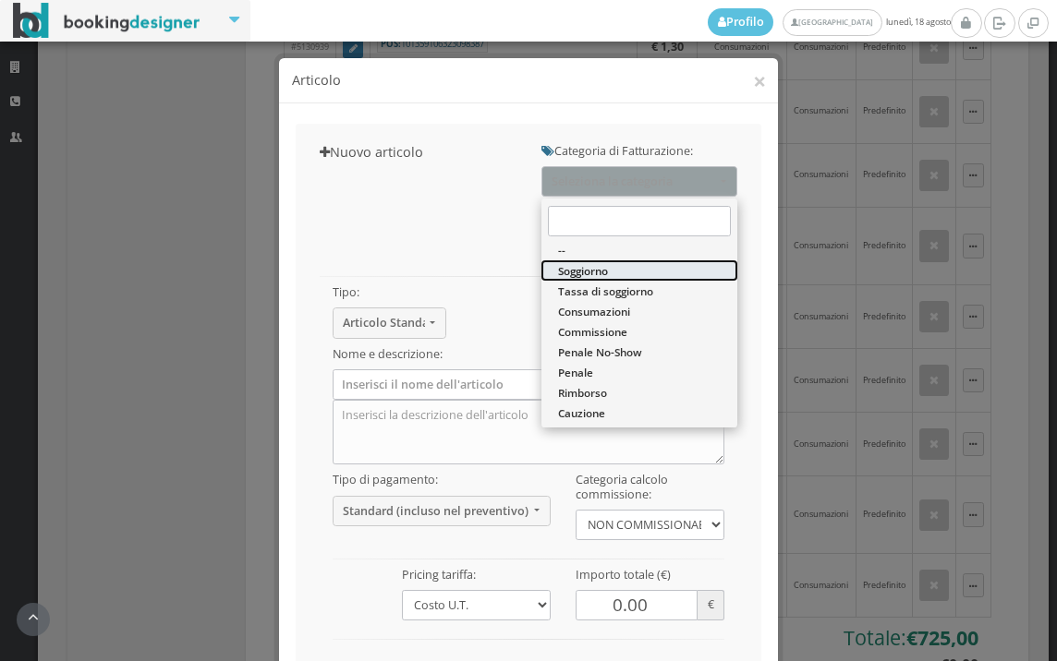
click at [583, 269] on span "Soggiorno" at bounding box center [583, 271] width 50 height 16
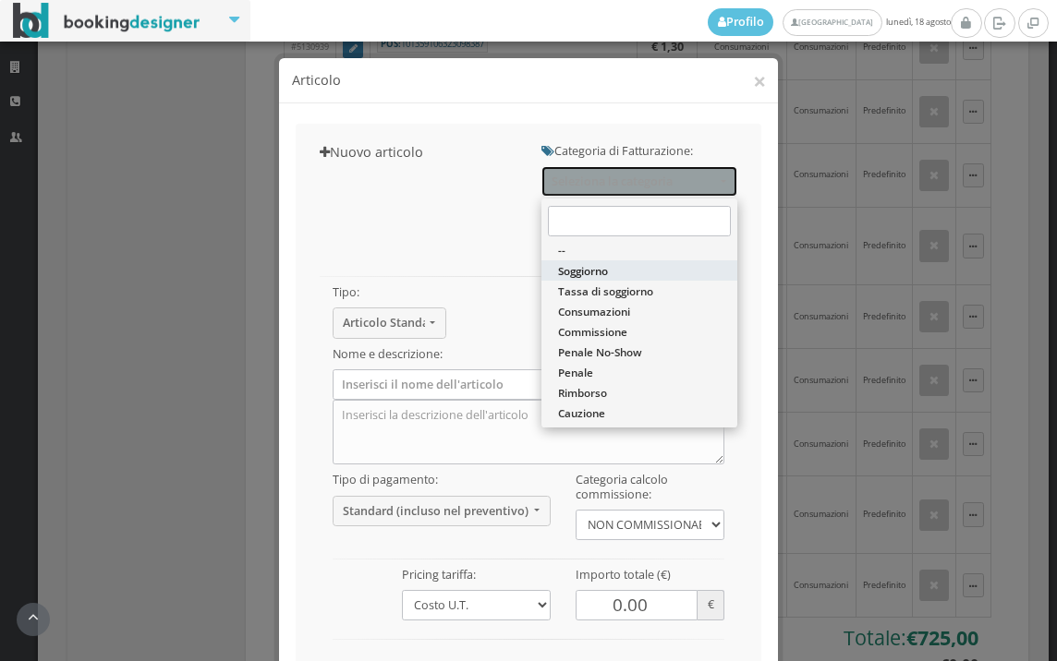
select select "1"
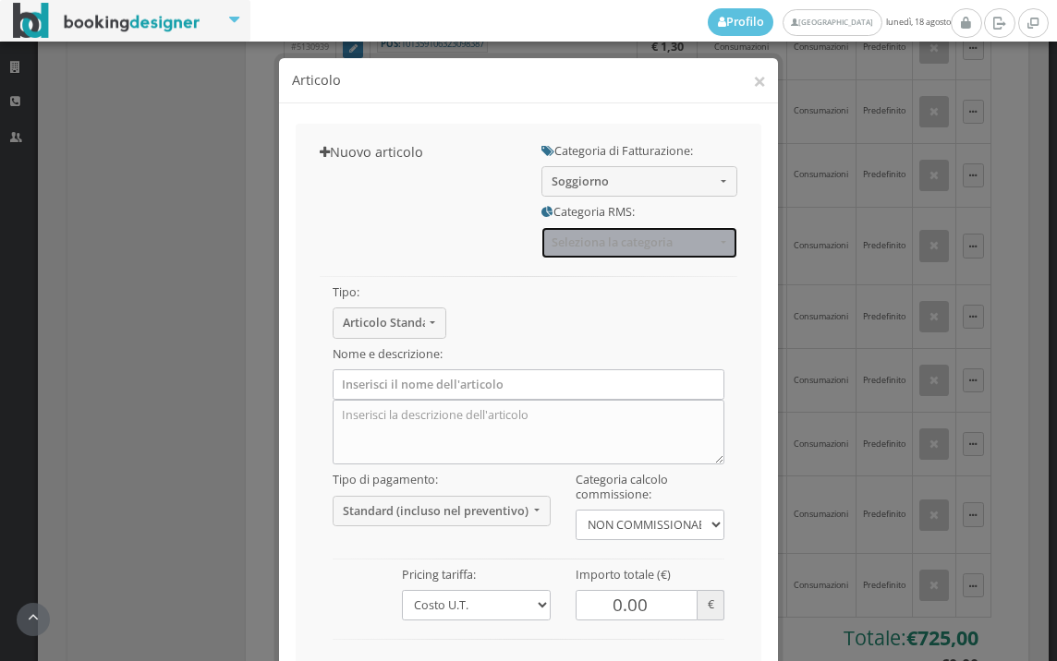
click at [590, 248] on span "Seleziona la categoria" at bounding box center [632, 243] width 163 height 14
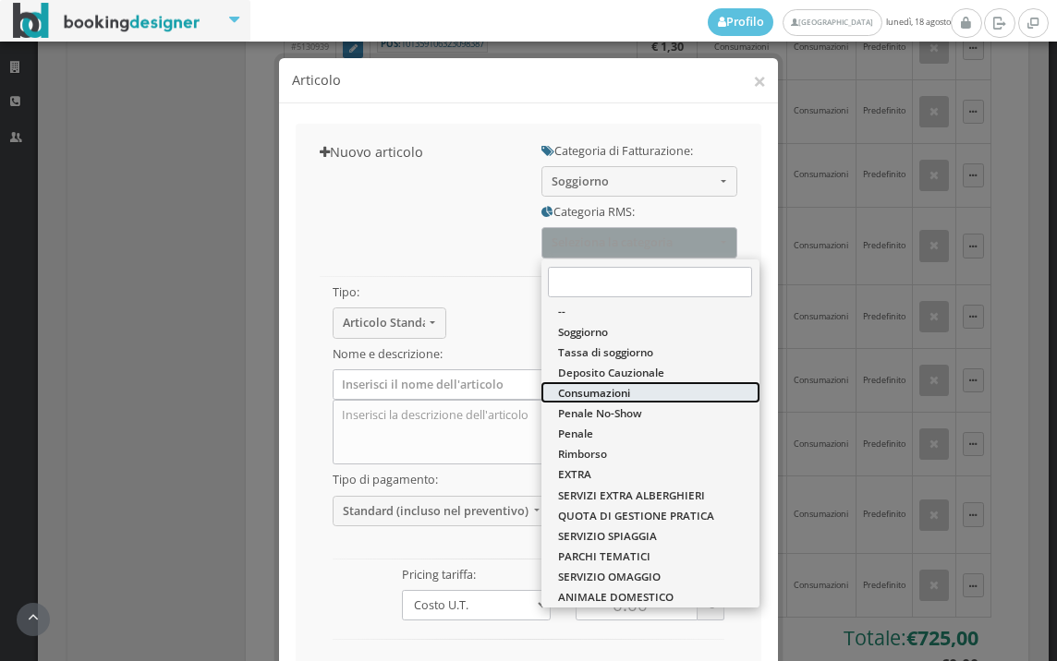
click at [578, 391] on span "Consumazioni" at bounding box center [594, 393] width 72 height 16
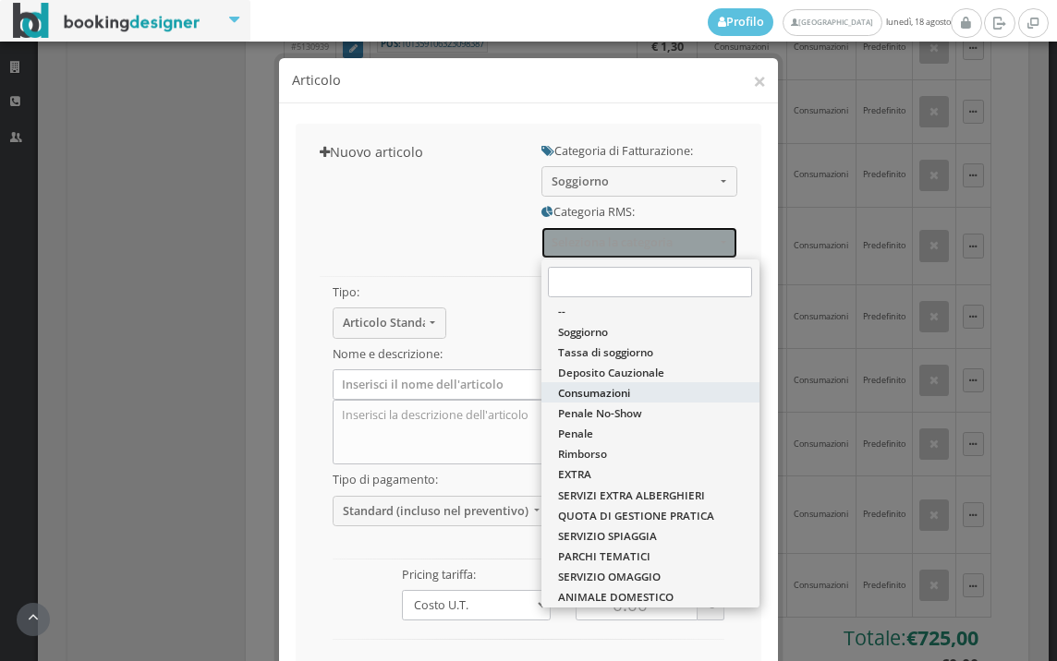
select select "36"
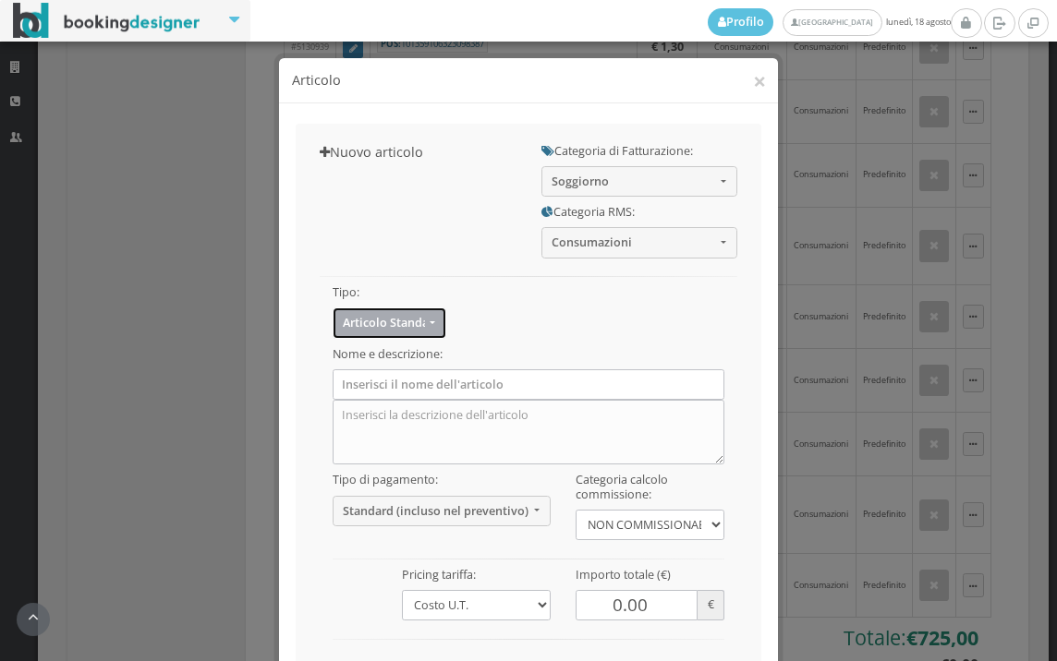
click at [384, 332] on button "Articolo Standard" at bounding box center [389, 323] width 115 height 30
click at [502, 324] on div "Tipo: Articolo Standard Articolo Standard Sconto Tassa Seleziona il tipo di art…" at bounding box center [529, 478] width 442 height 439
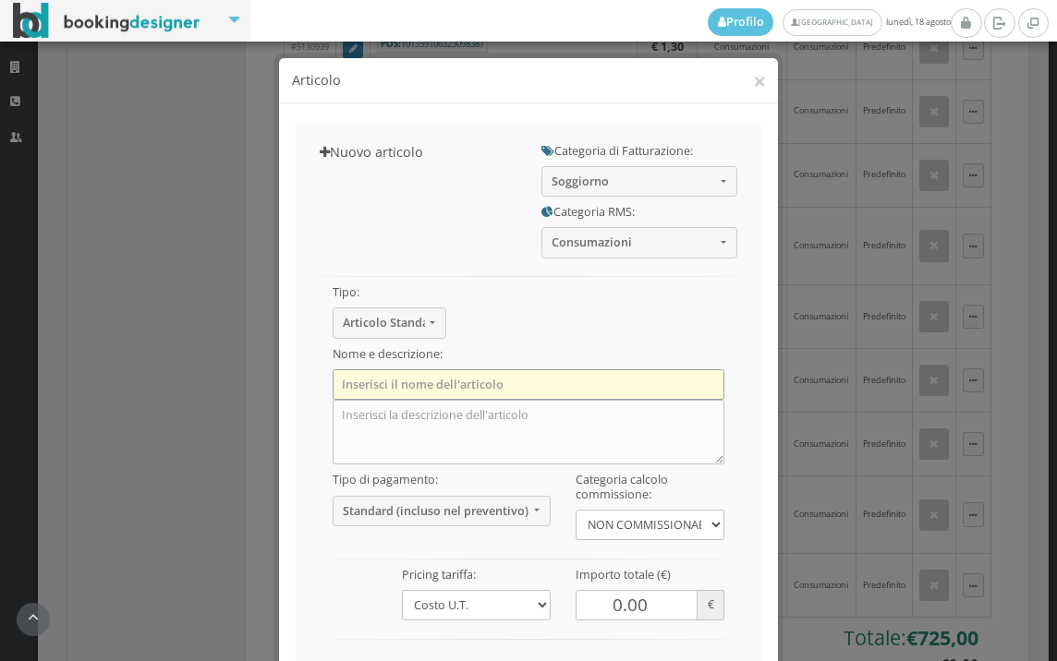
click at [451, 391] on input "text" at bounding box center [528, 384] width 393 height 30
type input "SPRITZ"
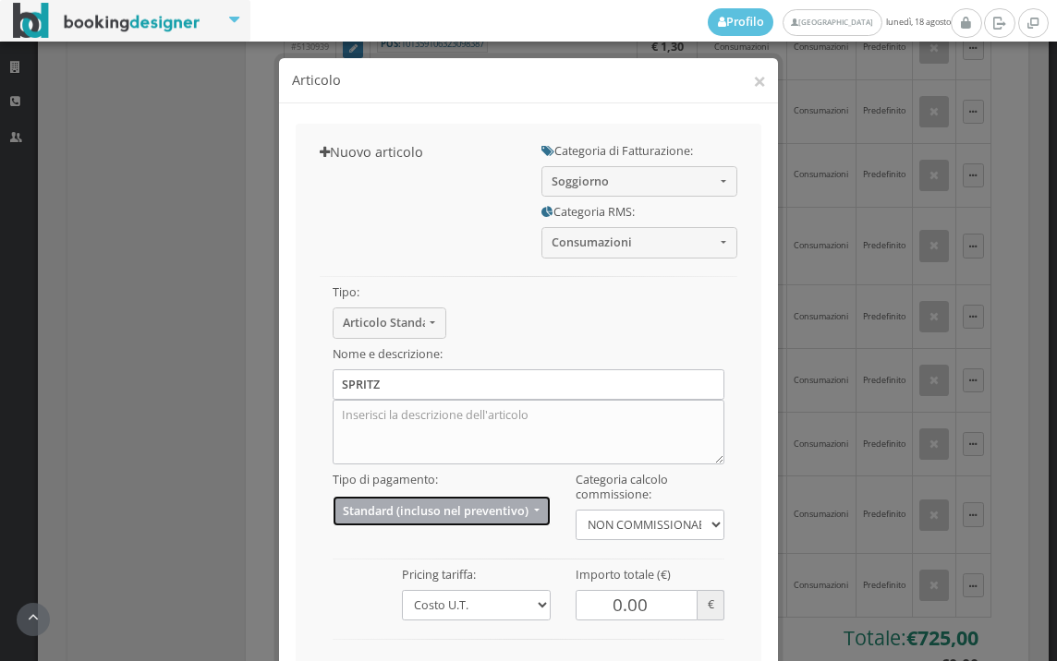
click at [386, 514] on span "Standard (incluso nel preventivo)" at bounding box center [436, 511] width 186 height 14
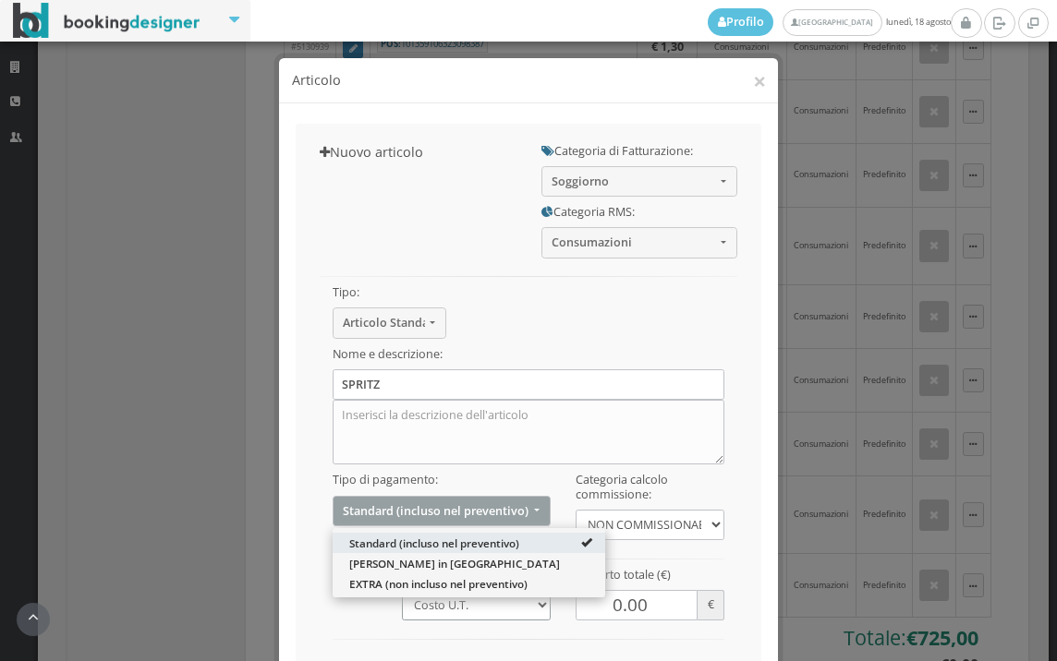
click at [402, 602] on select "Costo U.T. Addebito Per NOTTE GIORNALIERO Addebito su Date Specifiche" at bounding box center [476, 605] width 149 height 30
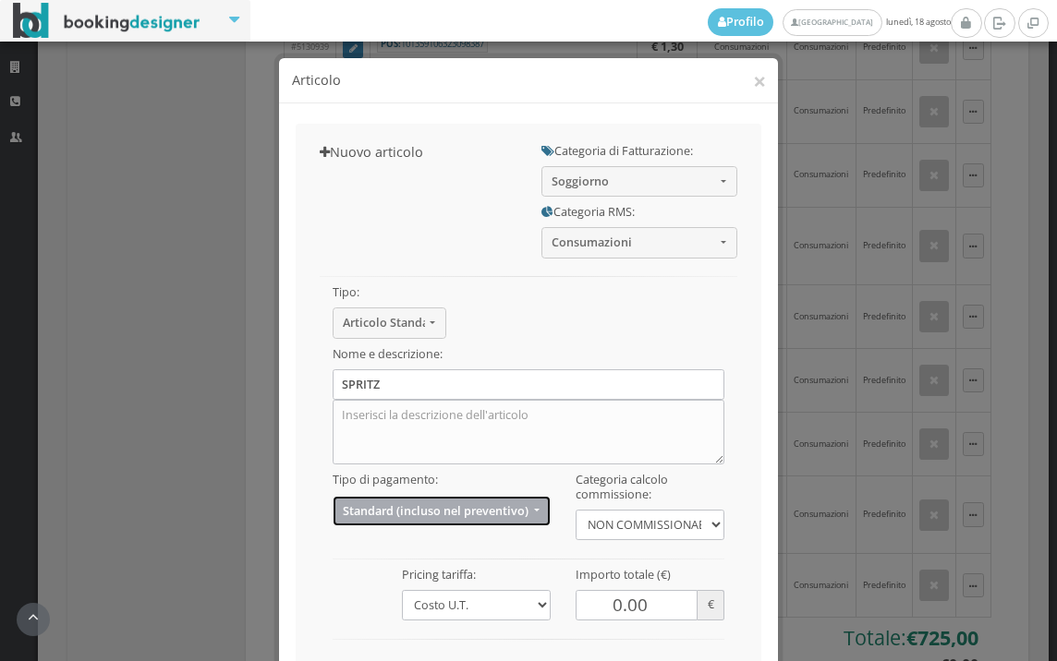
click at [343, 514] on span "Standard (incluso nel preventivo)" at bounding box center [436, 511] width 186 height 14
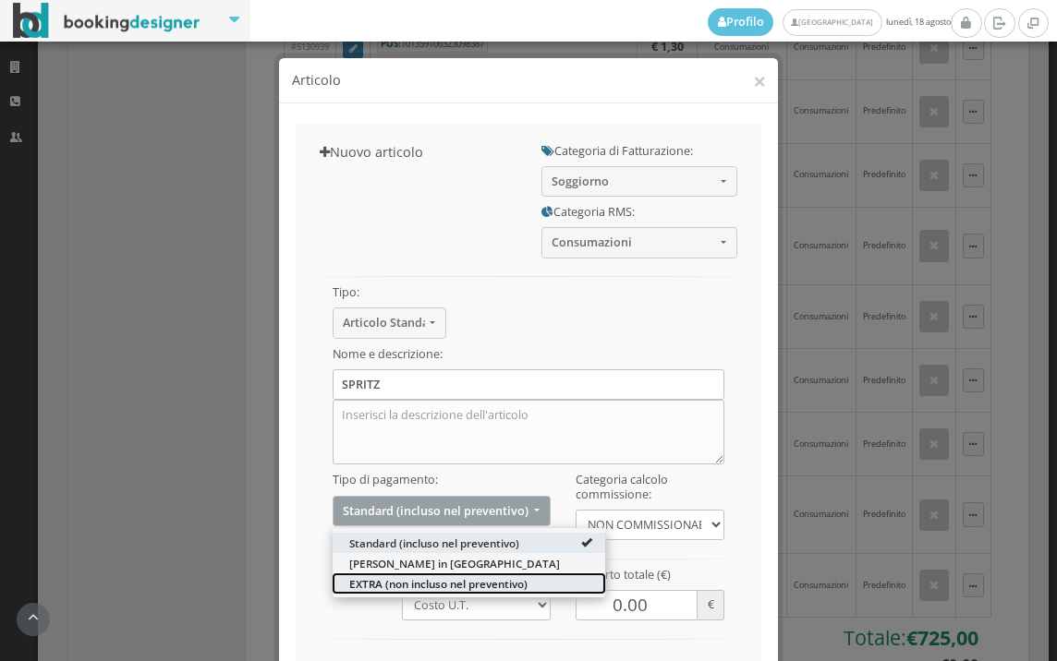
click at [363, 587] on span "EXTRA (non incluso nel preventivo)" at bounding box center [438, 583] width 178 height 16
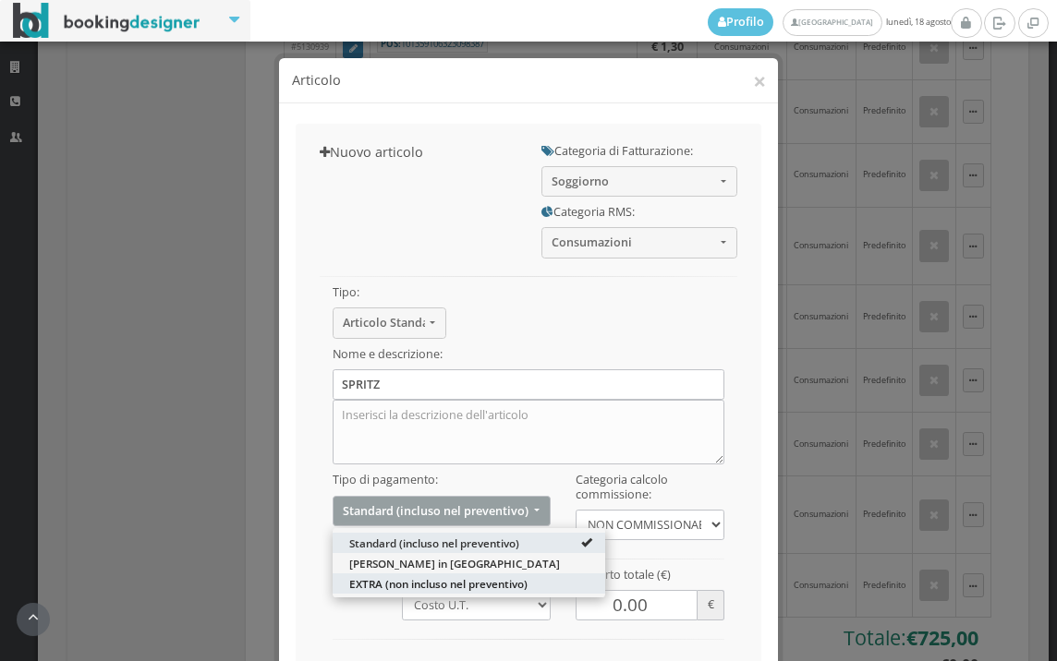
select select "2"
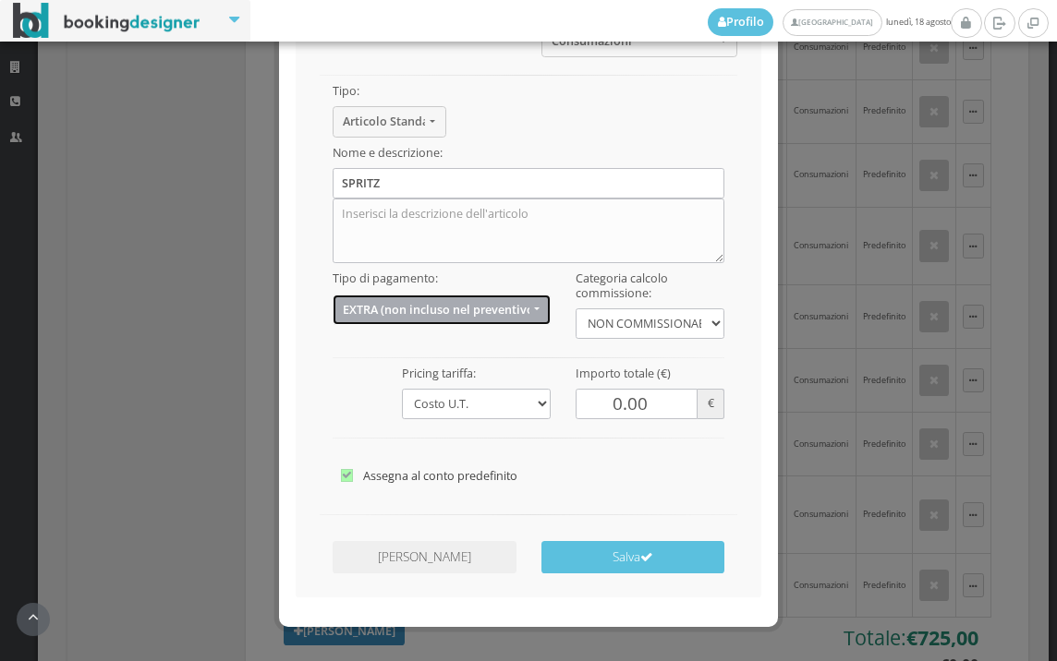
scroll to position [250, 0]
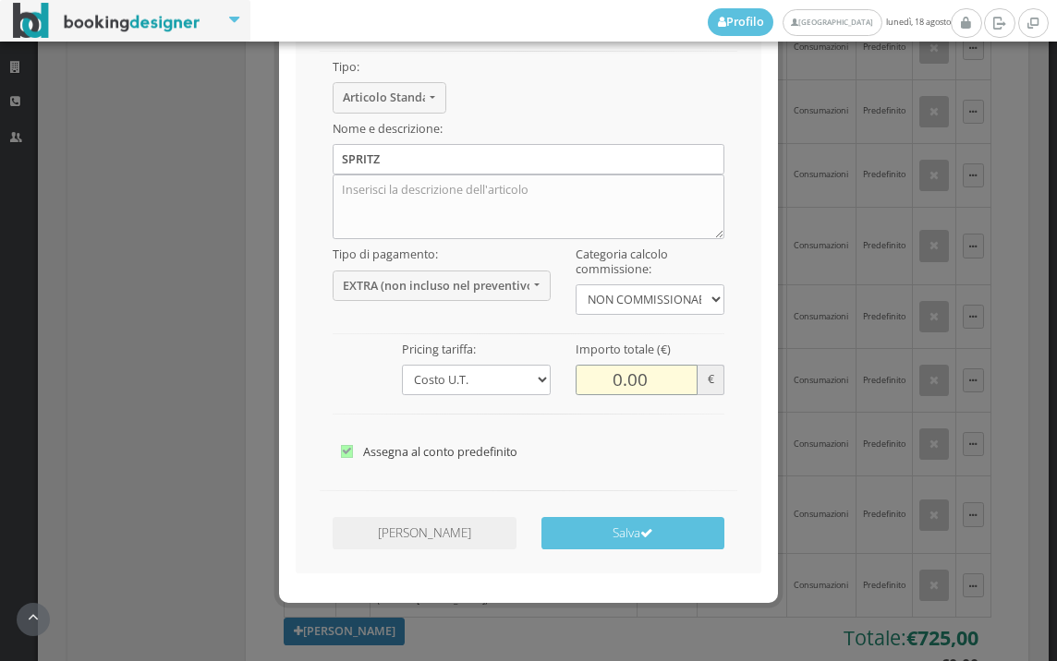
click at [618, 376] on input "0.00" at bounding box center [636, 380] width 122 height 30
type input "5.00"
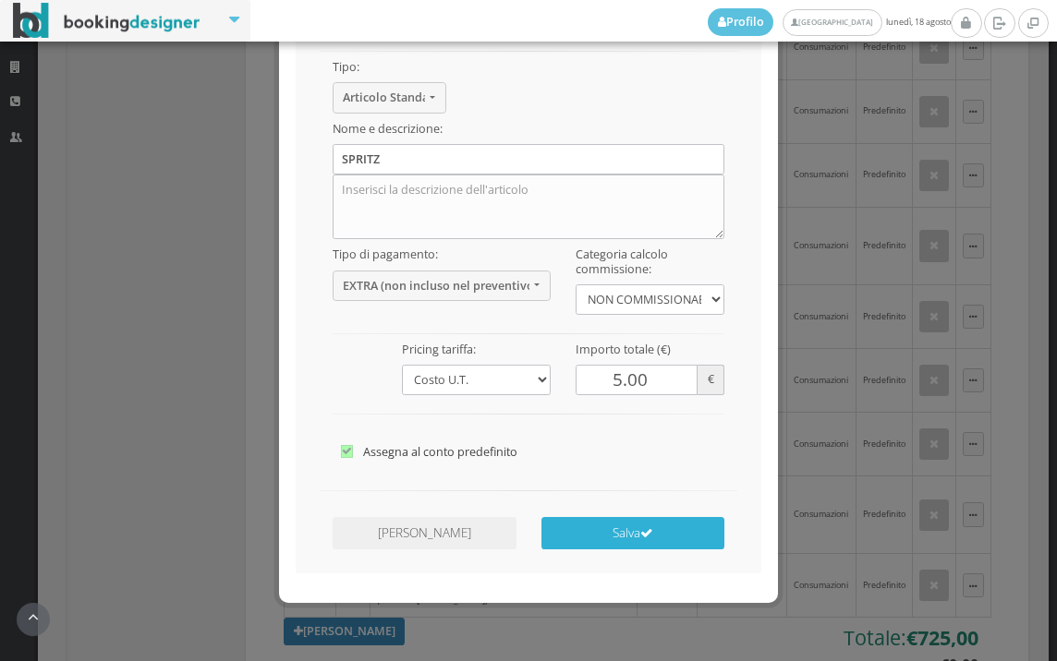
click at [647, 537] on icon "submit" at bounding box center [646, 533] width 13 height 13
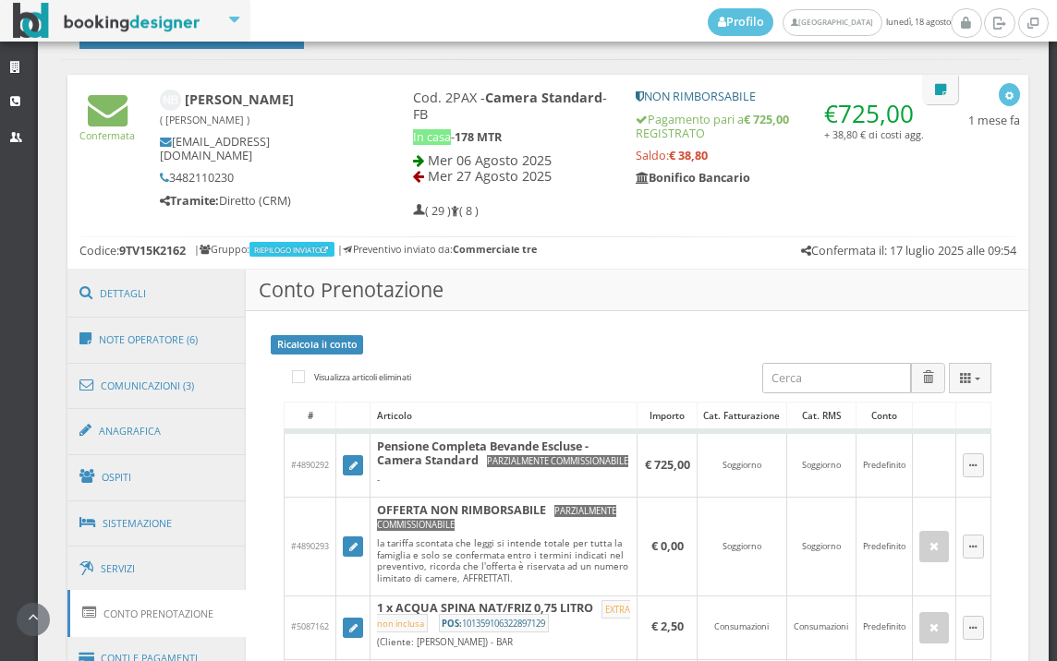
scroll to position [615, 0]
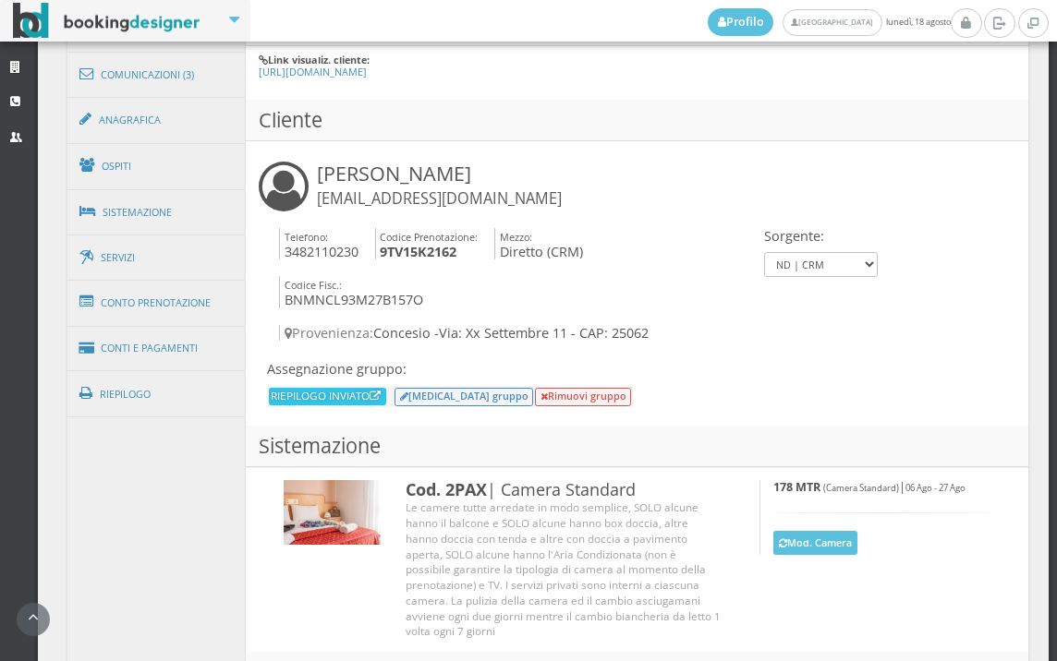
scroll to position [1129, 0]
